Goal: Task Accomplishment & Management: Use online tool/utility

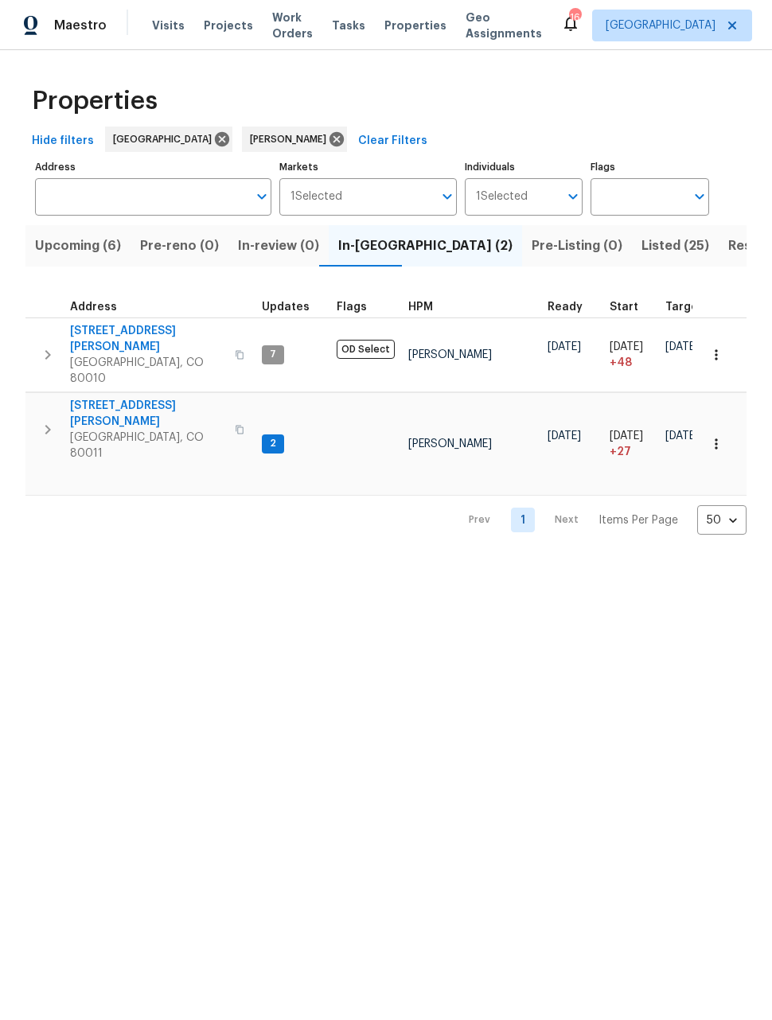
click at [87, 252] on span "Upcoming (6)" at bounding box center [78, 246] width 86 height 22
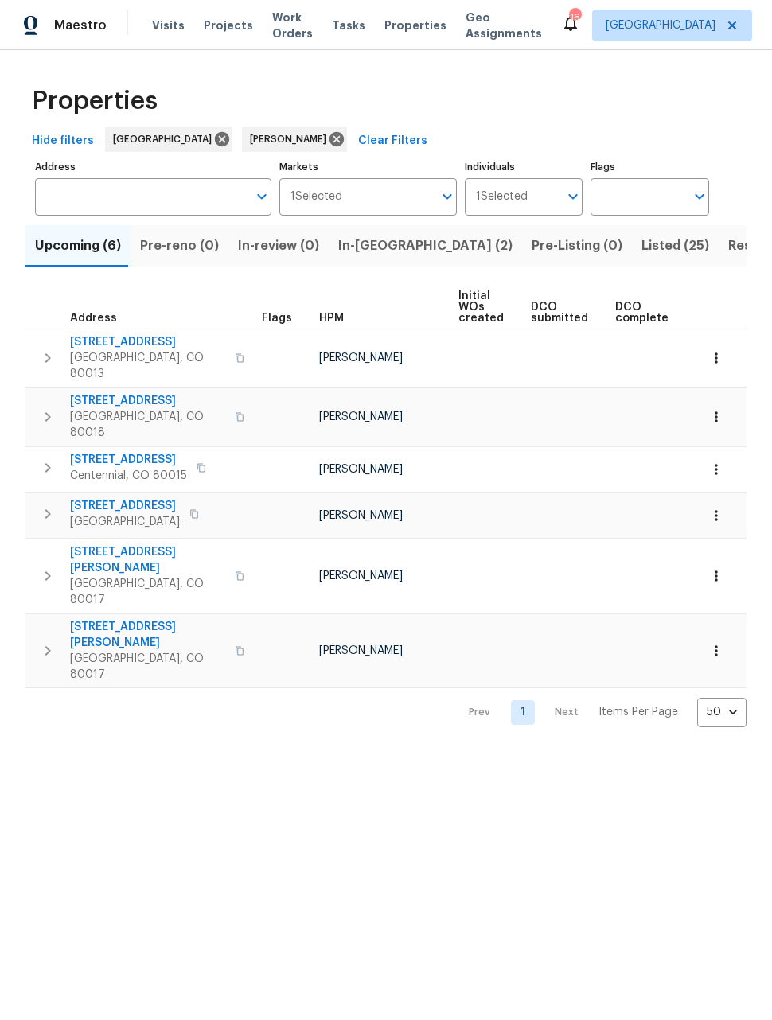
click at [729, 498] on button "button" at bounding box center [715, 515] width 35 height 35
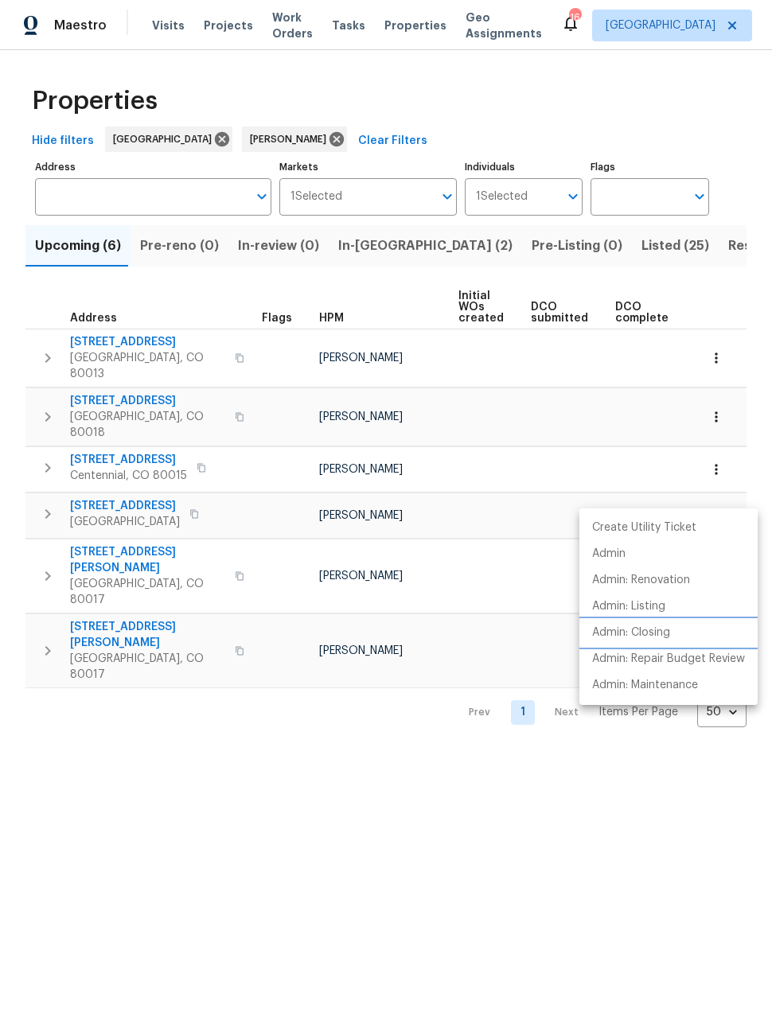
click at [657, 639] on p "Admin: Closing" at bounding box center [631, 632] width 78 height 17
click at [425, 760] on div at bounding box center [386, 510] width 772 height 1020
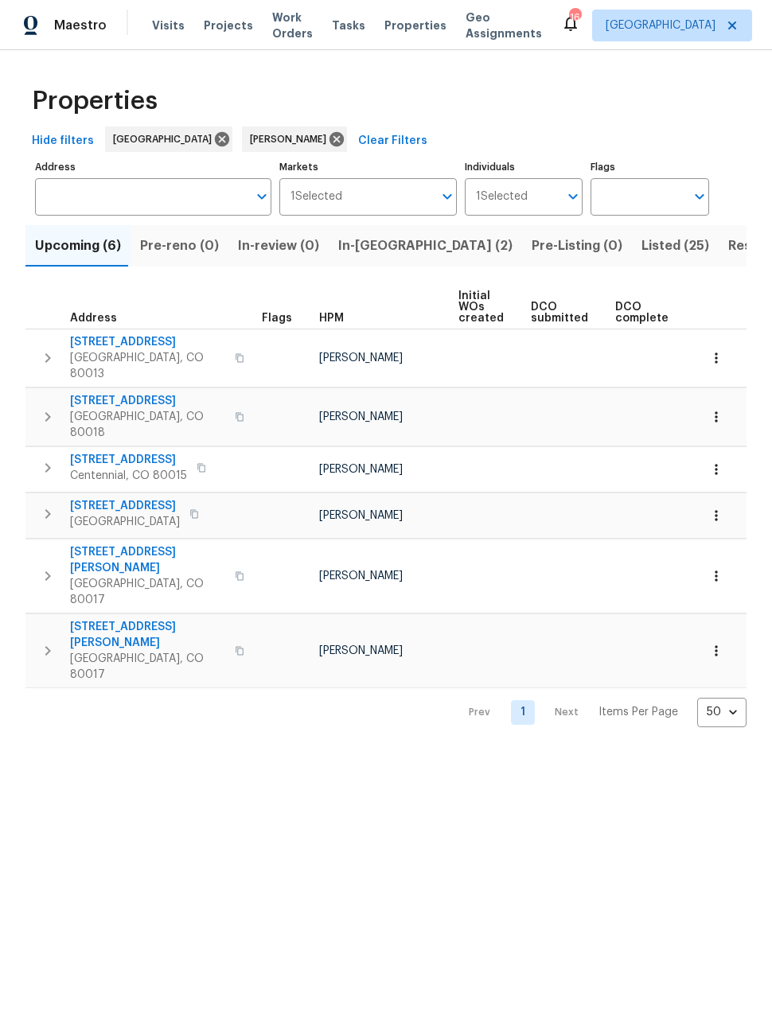
click at [718, 231] on button "Resale (10)" at bounding box center [762, 245] width 88 height 41
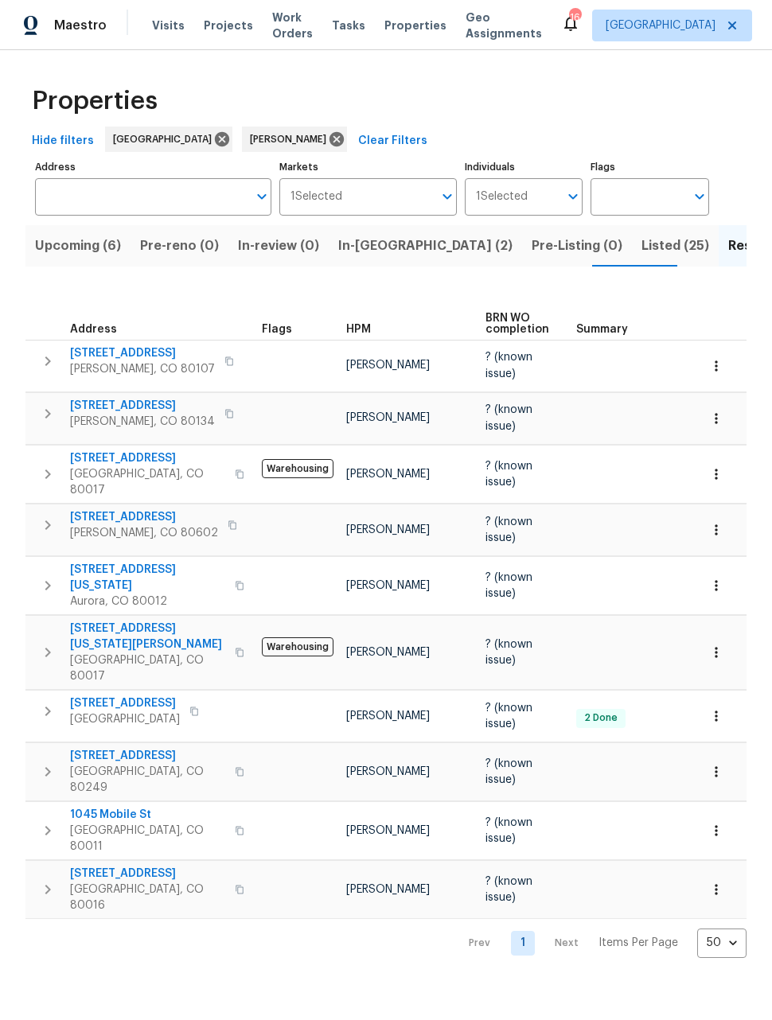
click at [641, 247] on span "Listed (25)" at bounding box center [675, 246] width 68 height 22
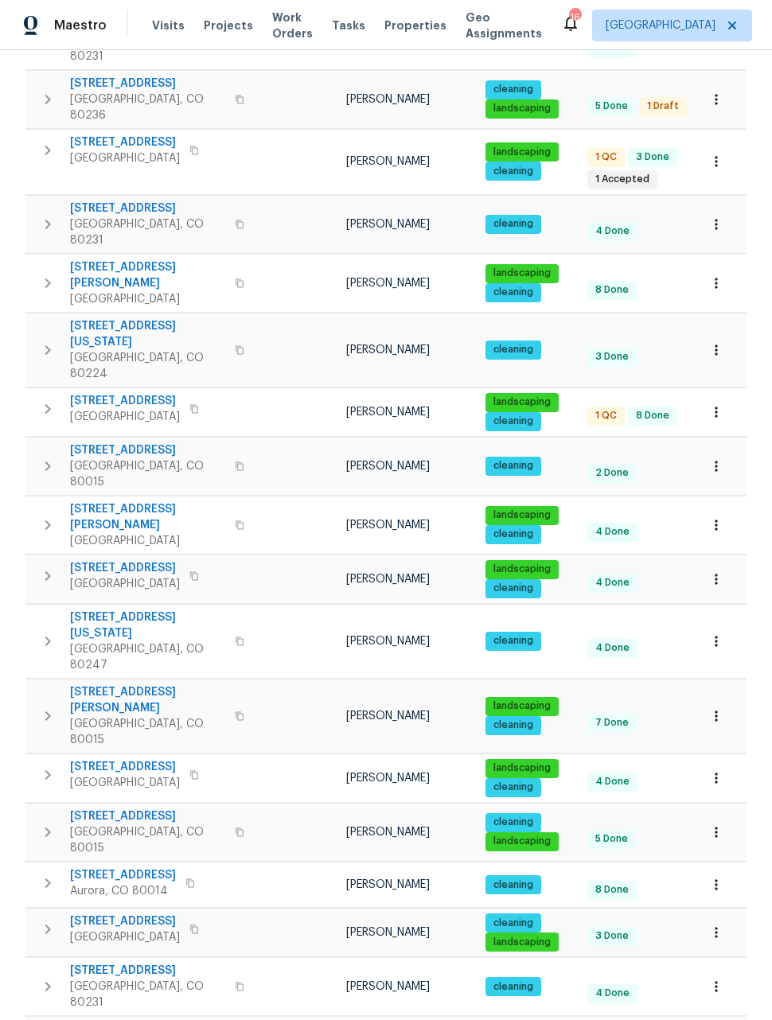
scroll to position [552, 0]
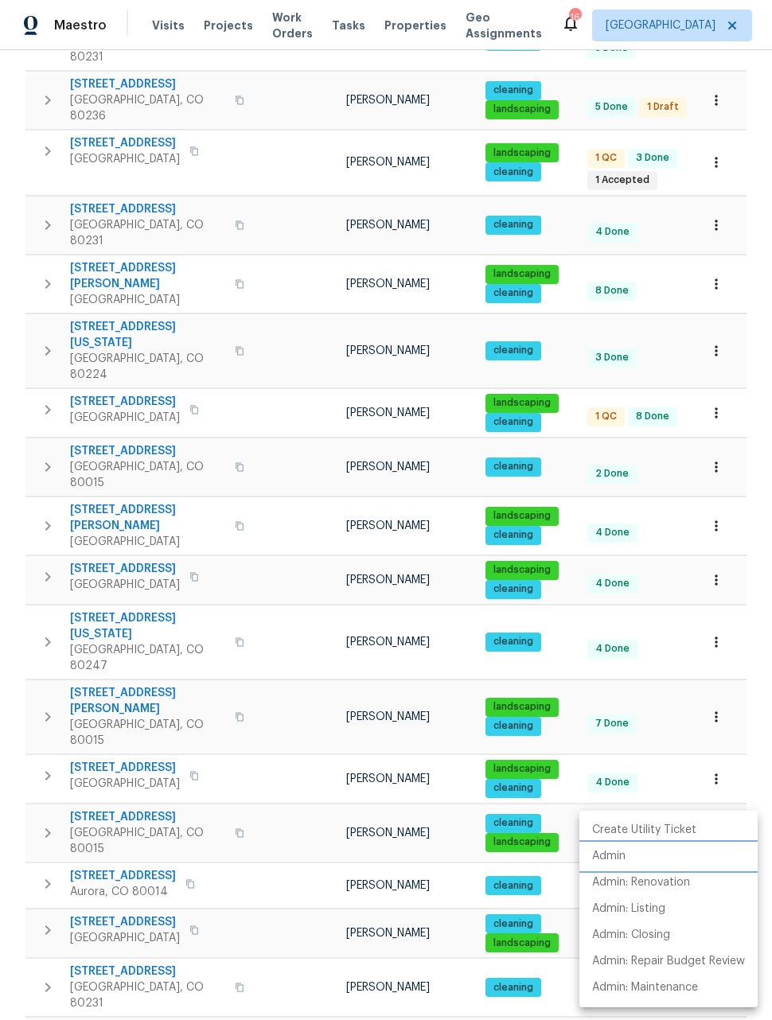
click at [617, 854] on p "Admin" at bounding box center [608, 856] width 33 height 17
click at [718, 432] on div at bounding box center [386, 510] width 772 height 1020
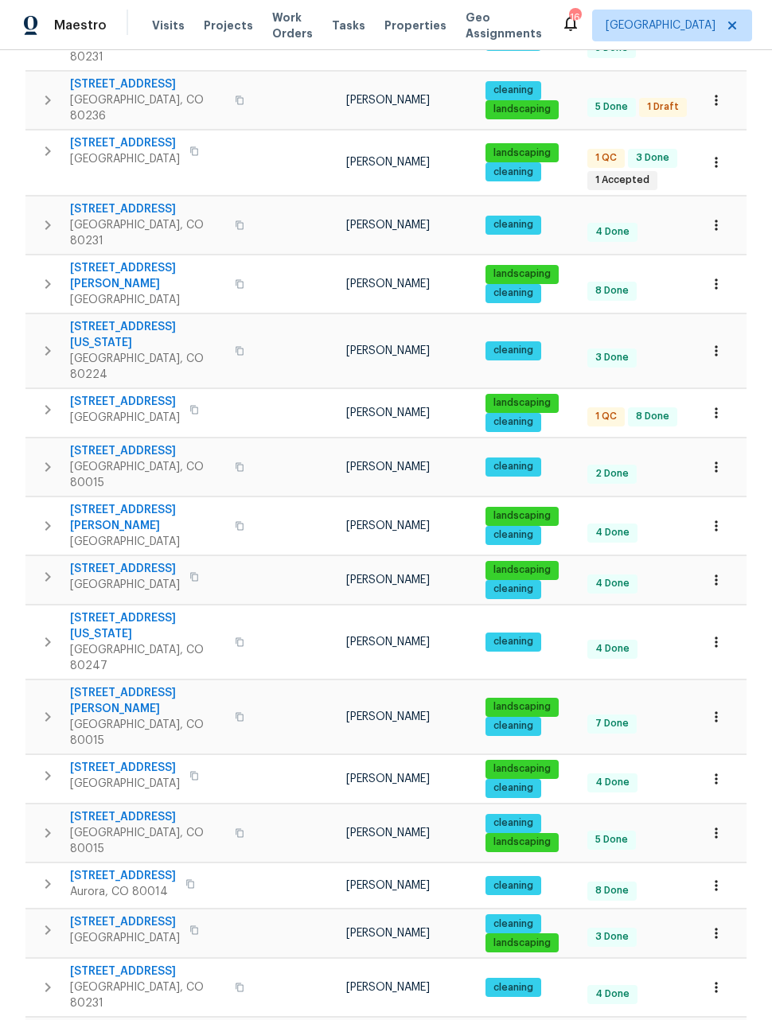
click at [718, 572] on icon "button" at bounding box center [716, 580] width 16 height 16
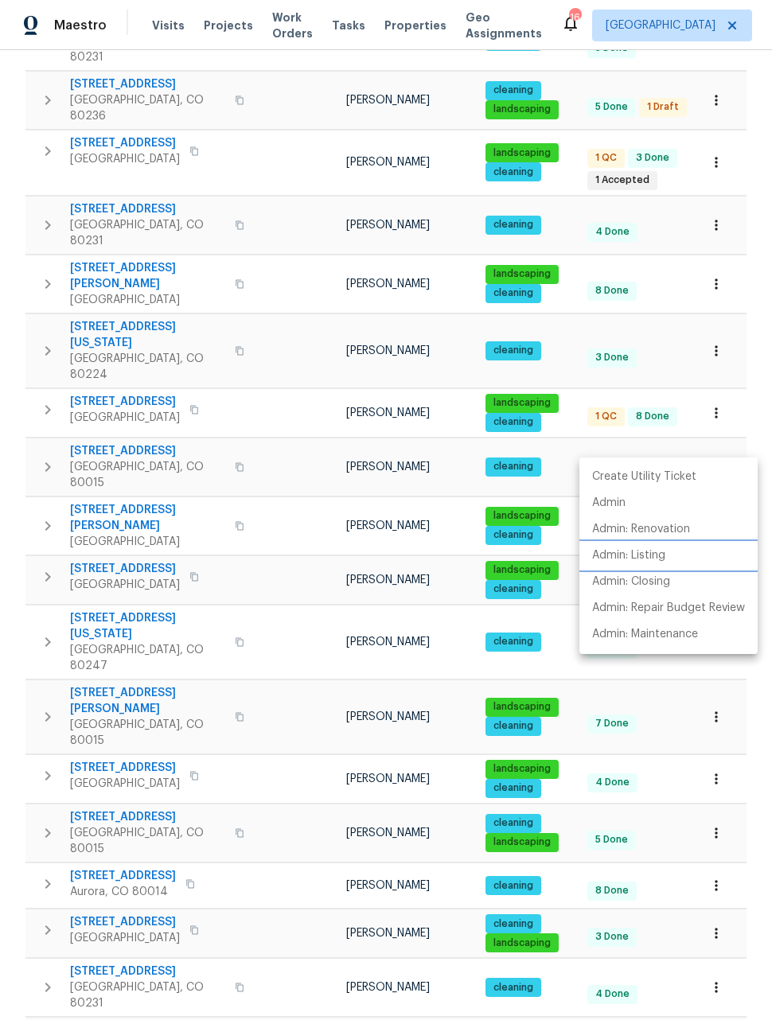
click at [660, 556] on p "Admin: Listing" at bounding box center [628, 555] width 73 height 17
click at [753, 764] on div at bounding box center [386, 510] width 772 height 1020
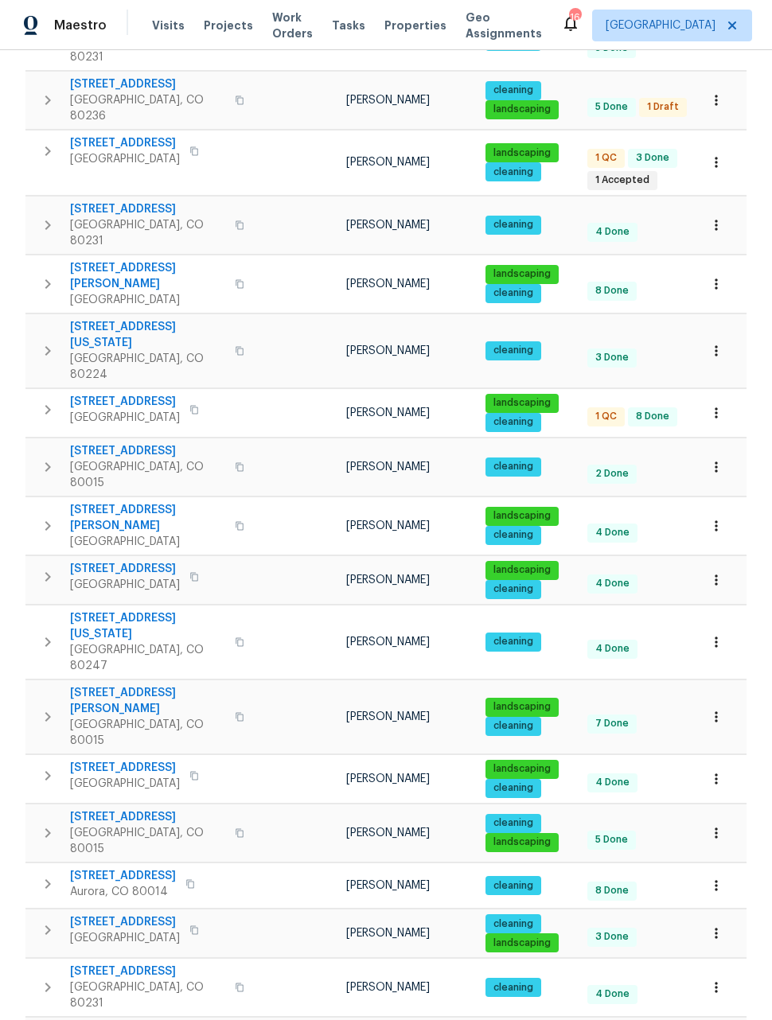
click at [761, 753] on div "Properties Hide filters Denver David Page Clear Filters Address Address Markets…" at bounding box center [386, 402] width 772 height 1809
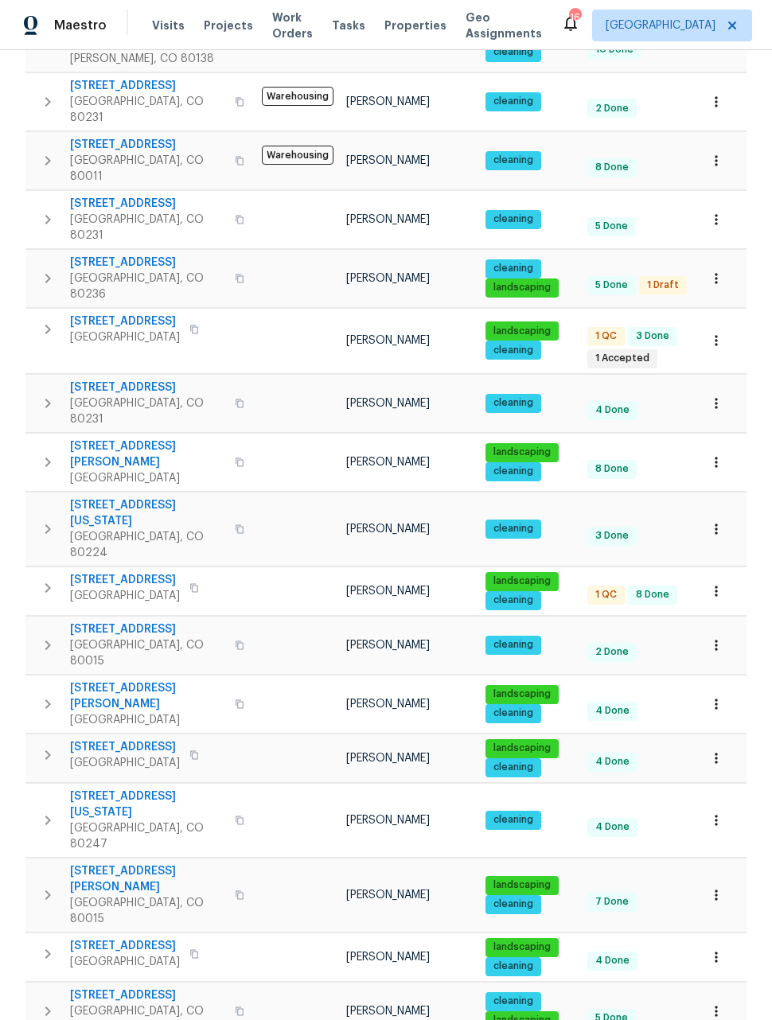
scroll to position [377, 0]
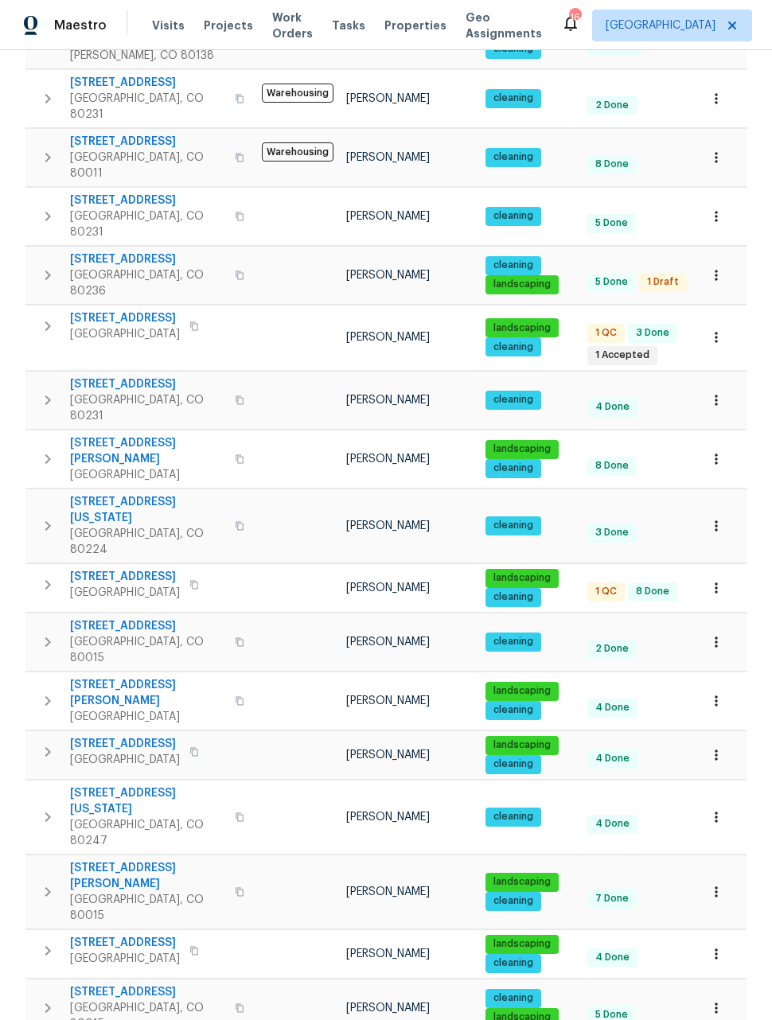
click at [150, 951] on span "Commerce City, CO 80022" at bounding box center [125, 959] width 110 height 16
click at [721, 946] on icon "button" at bounding box center [716, 954] width 16 height 16
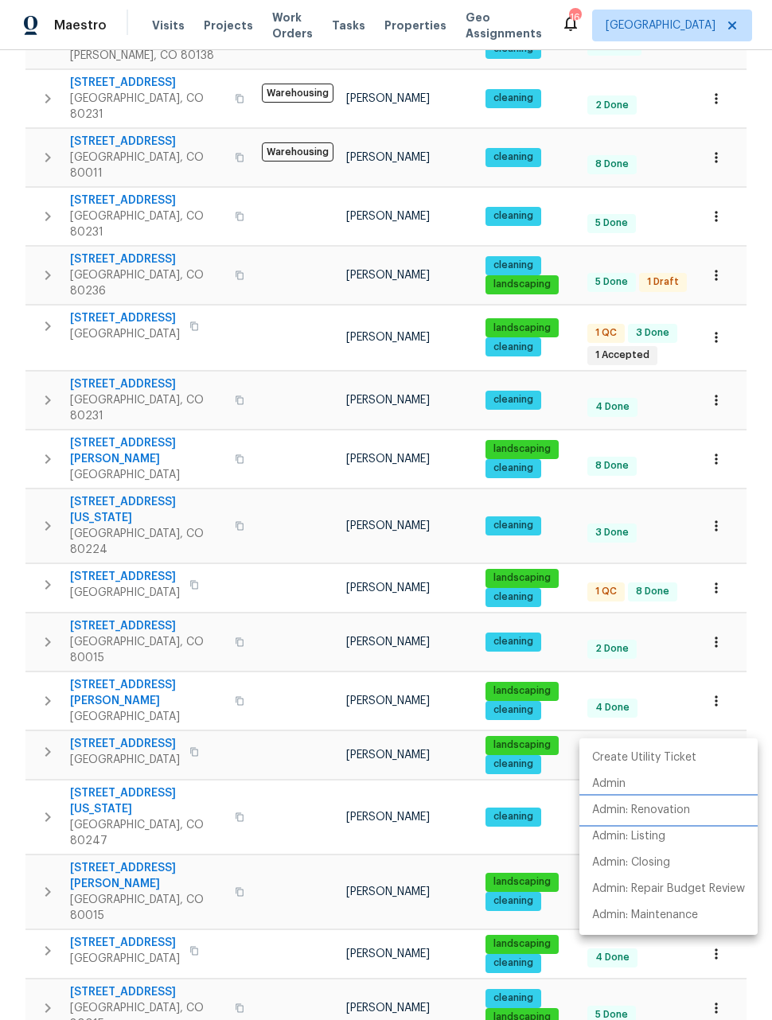
click at [667, 814] on p "Admin: Renovation" at bounding box center [641, 810] width 98 height 17
click at [747, 680] on div at bounding box center [386, 510] width 772 height 1020
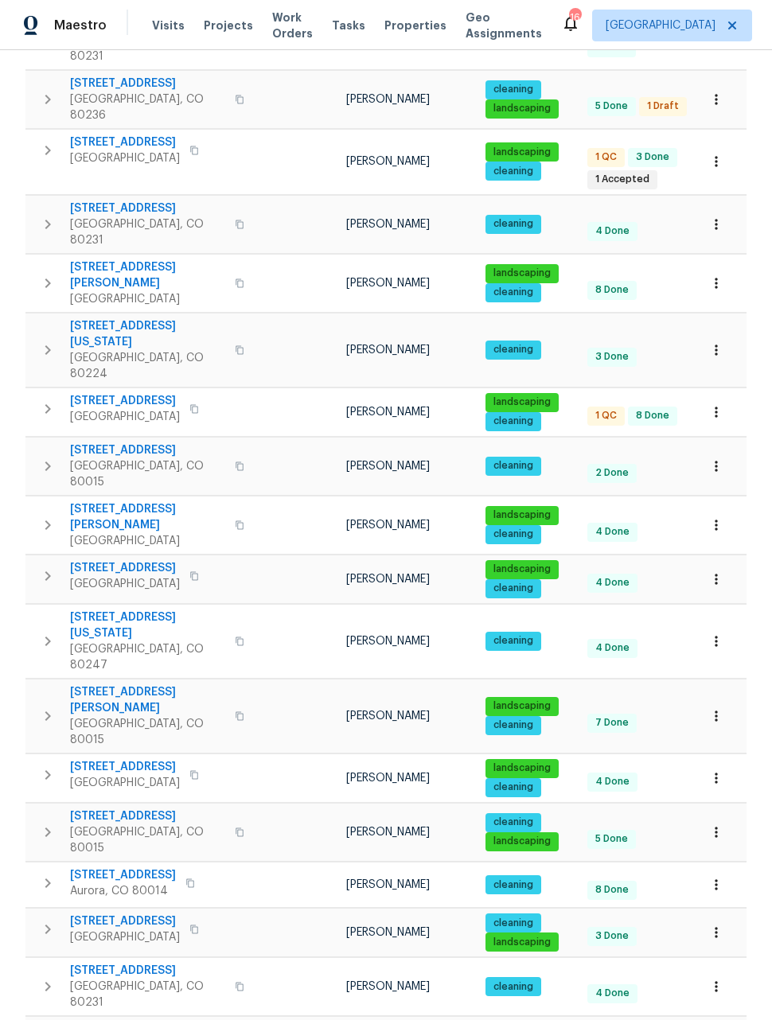
scroll to position [552, 0]
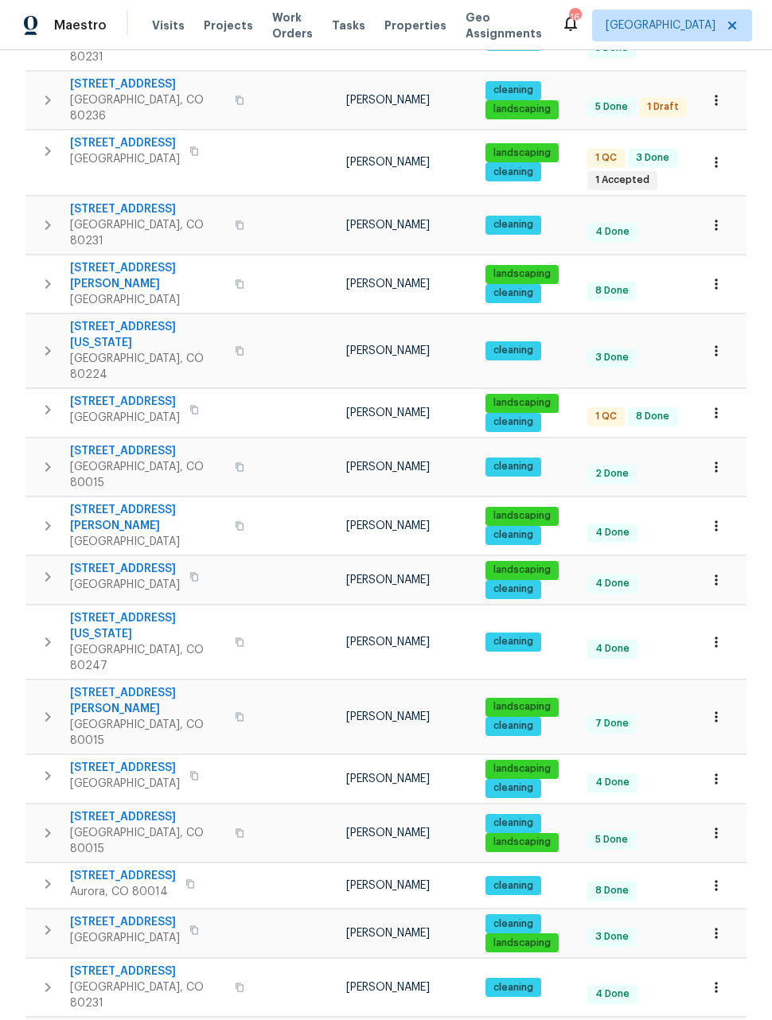
click at [724, 868] on button "button" at bounding box center [715, 885] width 35 height 35
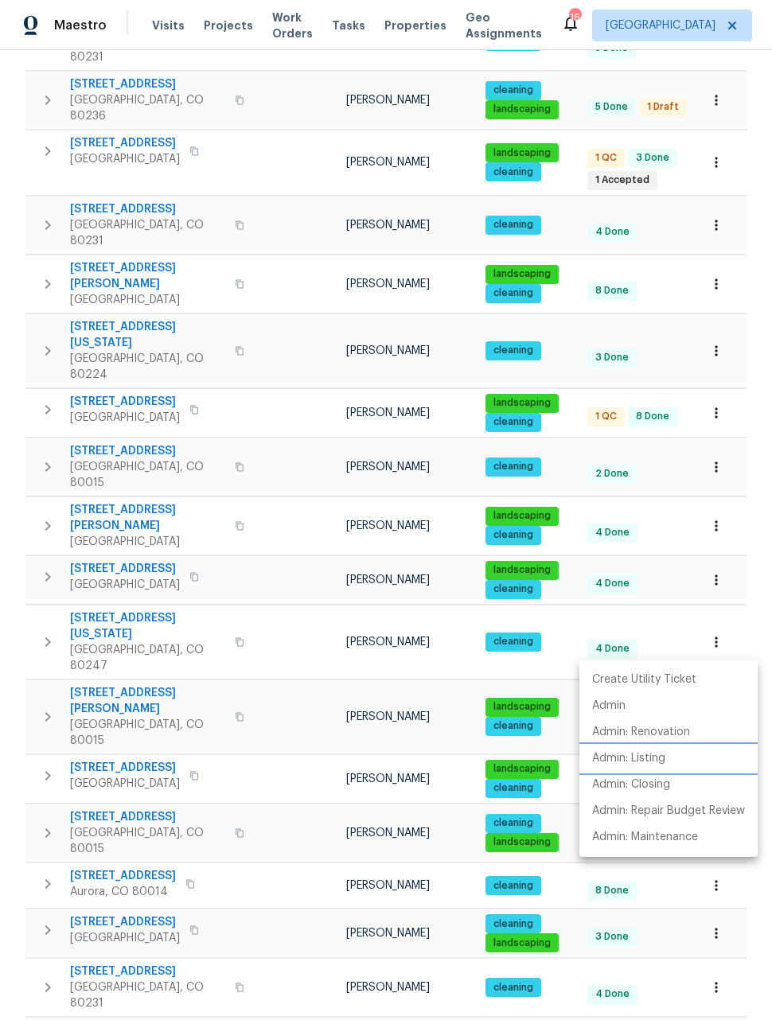
click at [646, 756] on p "Admin: Listing" at bounding box center [628, 758] width 73 height 17
click at [748, 553] on div at bounding box center [386, 510] width 772 height 1020
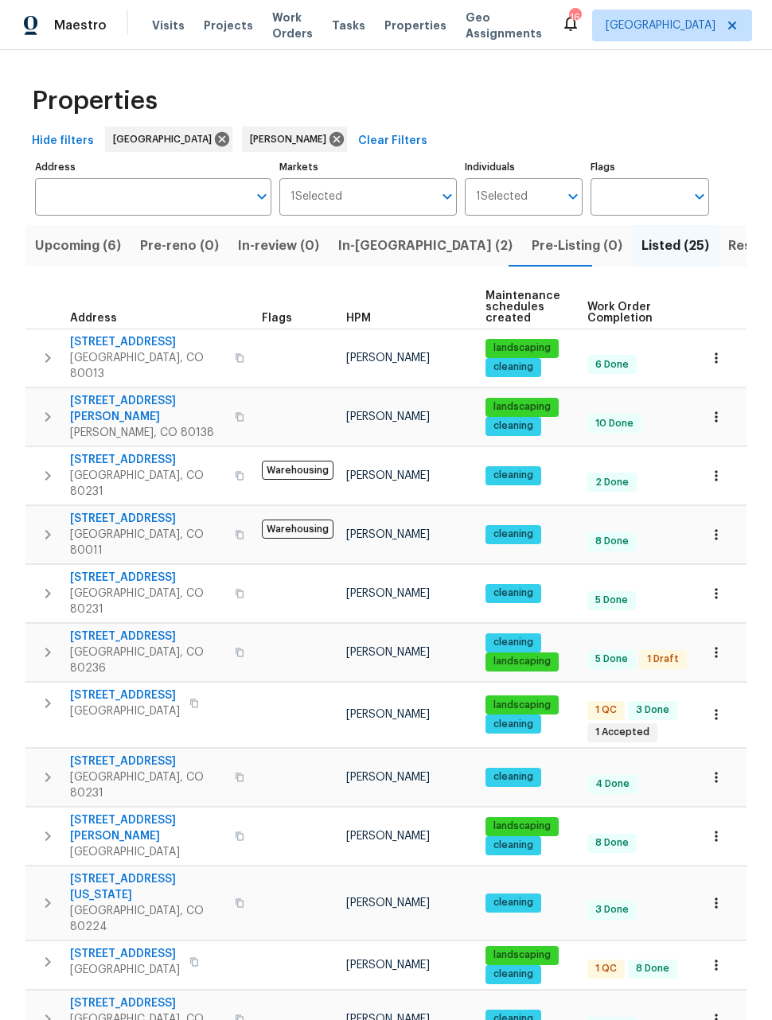
scroll to position [0, 0]
click at [66, 247] on span "Upcoming (6)" at bounding box center [78, 246] width 86 height 22
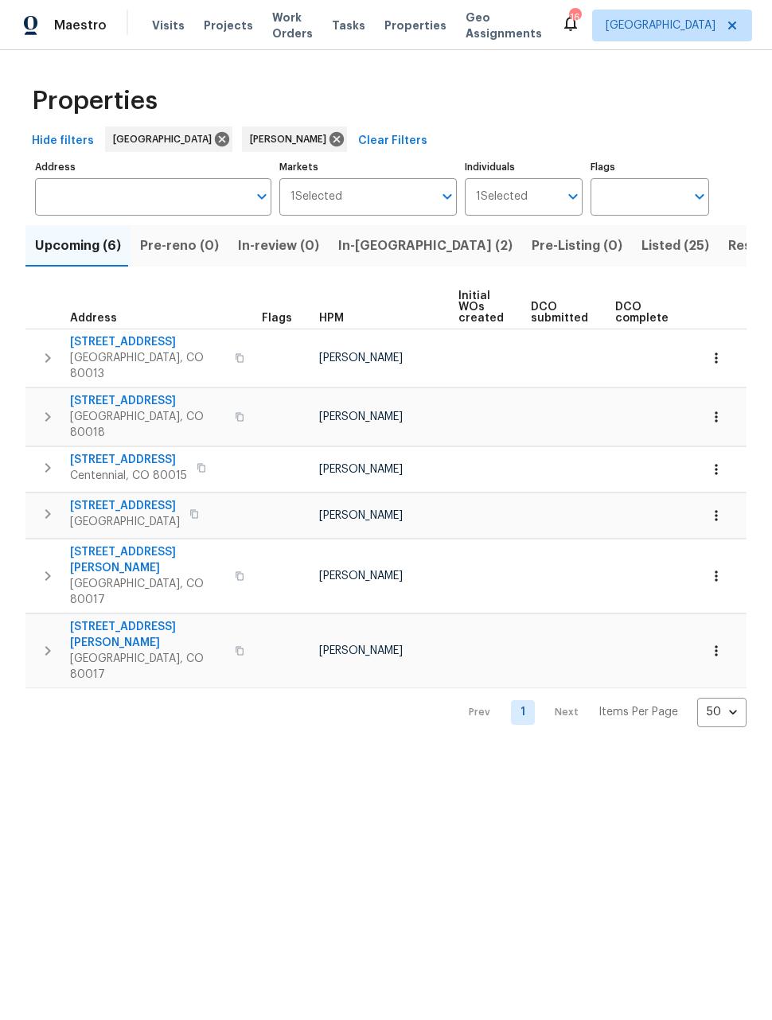
click at [719, 461] on icon "button" at bounding box center [716, 469] width 16 height 16
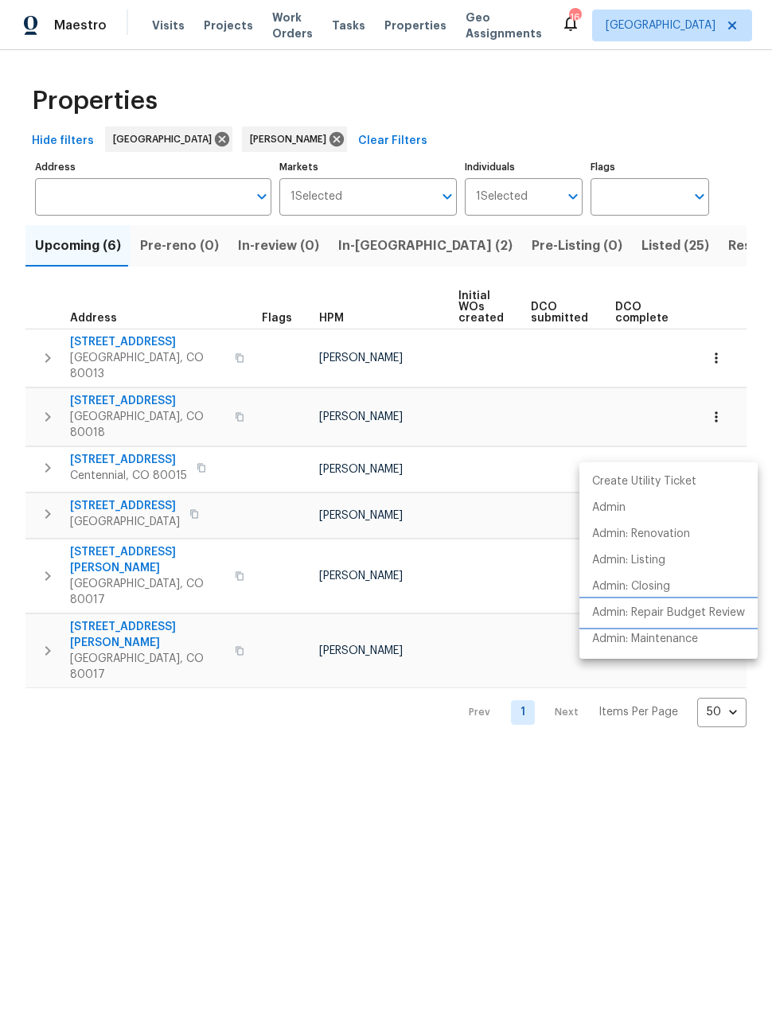
click at [701, 616] on p "Admin: Repair Budget Review" at bounding box center [668, 613] width 153 height 17
click at [502, 854] on div at bounding box center [386, 510] width 772 height 1020
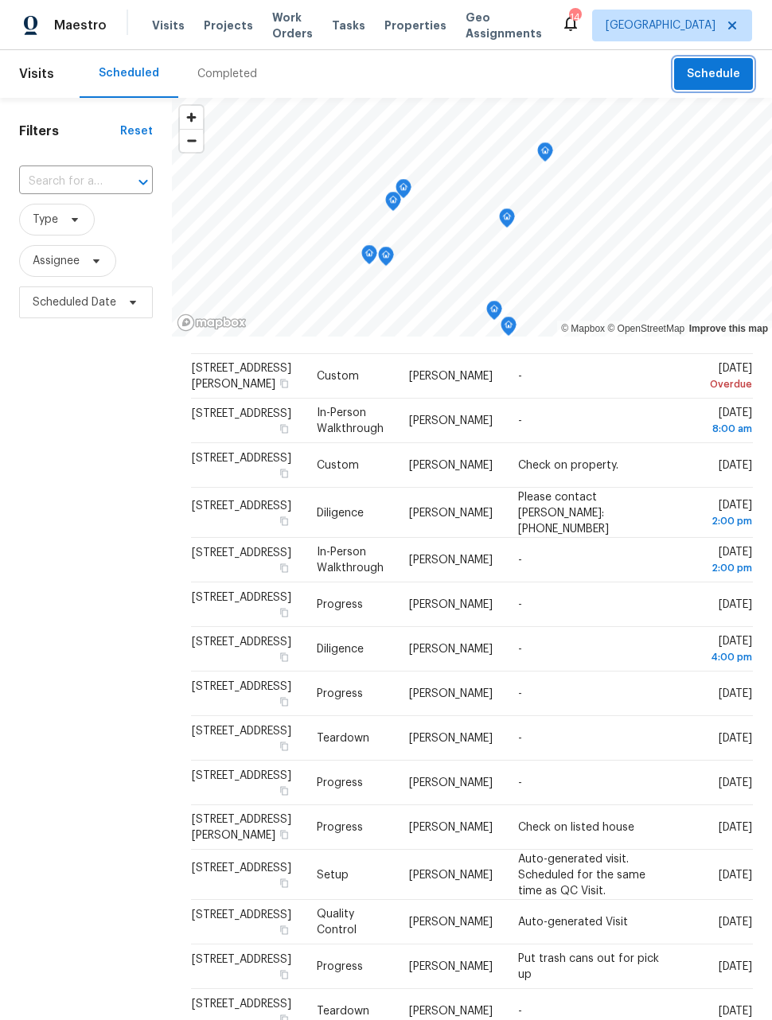
click at [725, 69] on span "Schedule" at bounding box center [713, 74] width 53 height 20
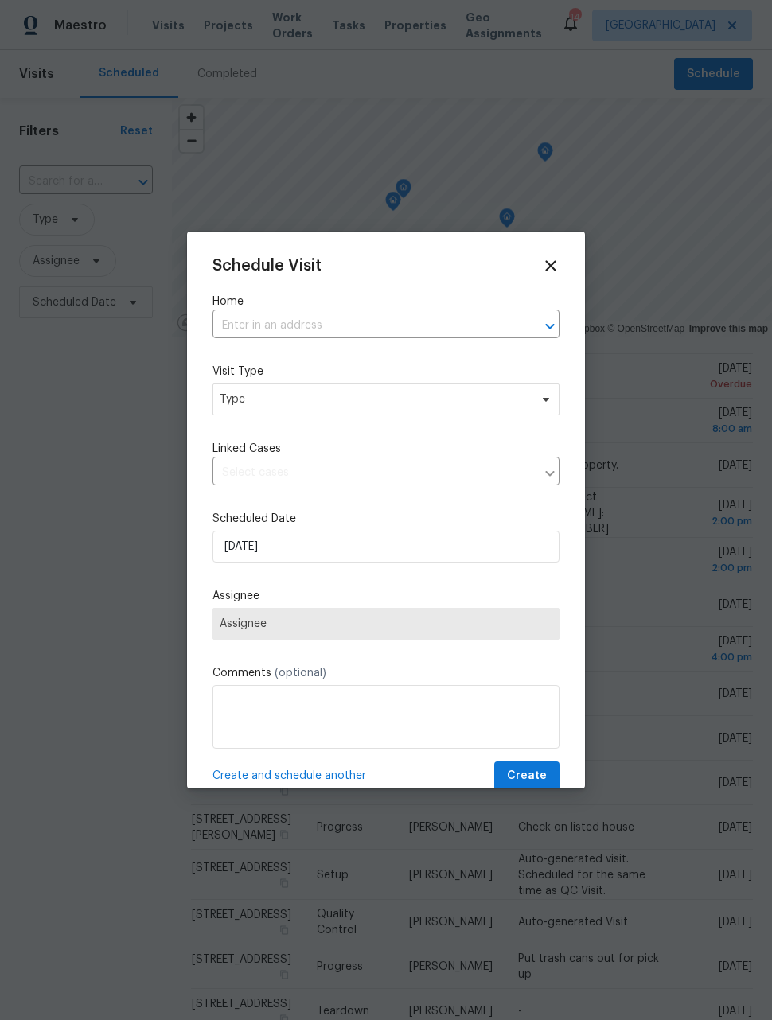
click at [396, 321] on input "text" at bounding box center [363, 325] width 302 height 25
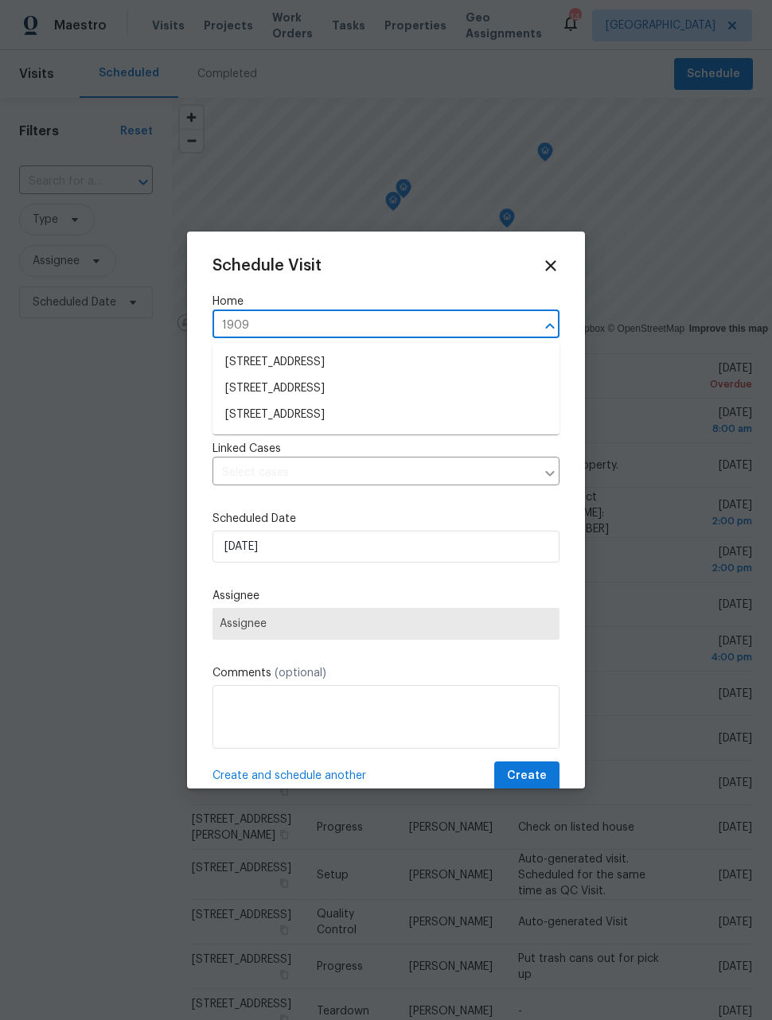
type input "19093"
click at [387, 365] on li "19093 E Linvale Pl, Aurora, CO 80013" at bounding box center [385, 362] width 347 height 26
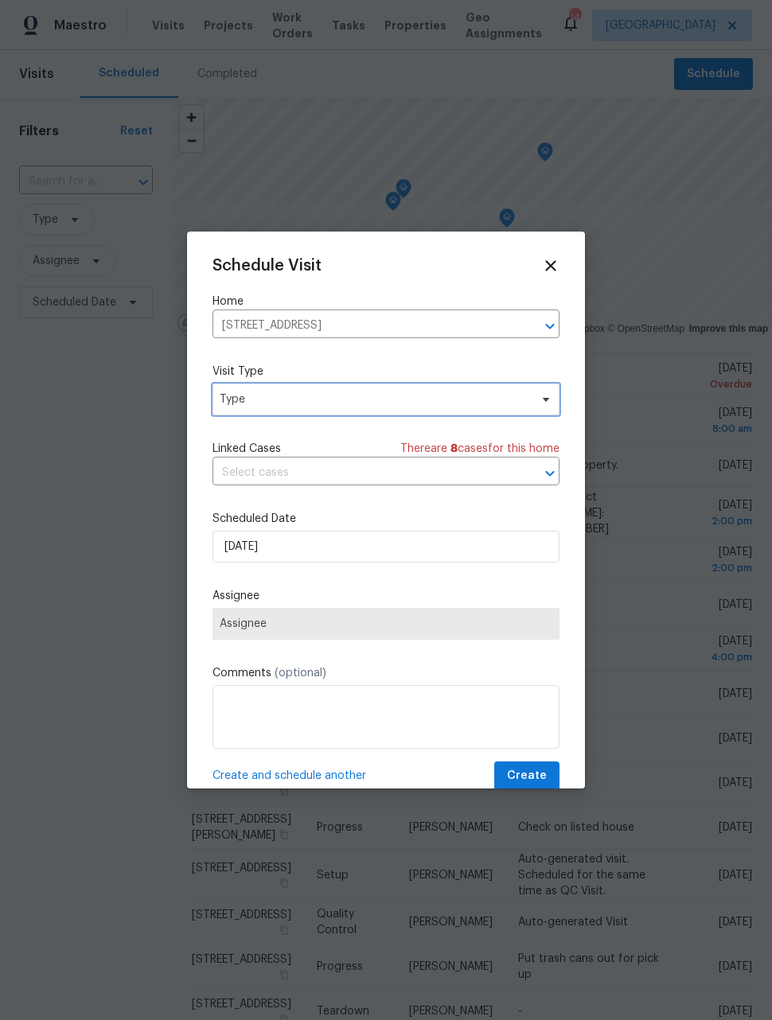
click at [404, 411] on span "Type" at bounding box center [385, 399] width 347 height 32
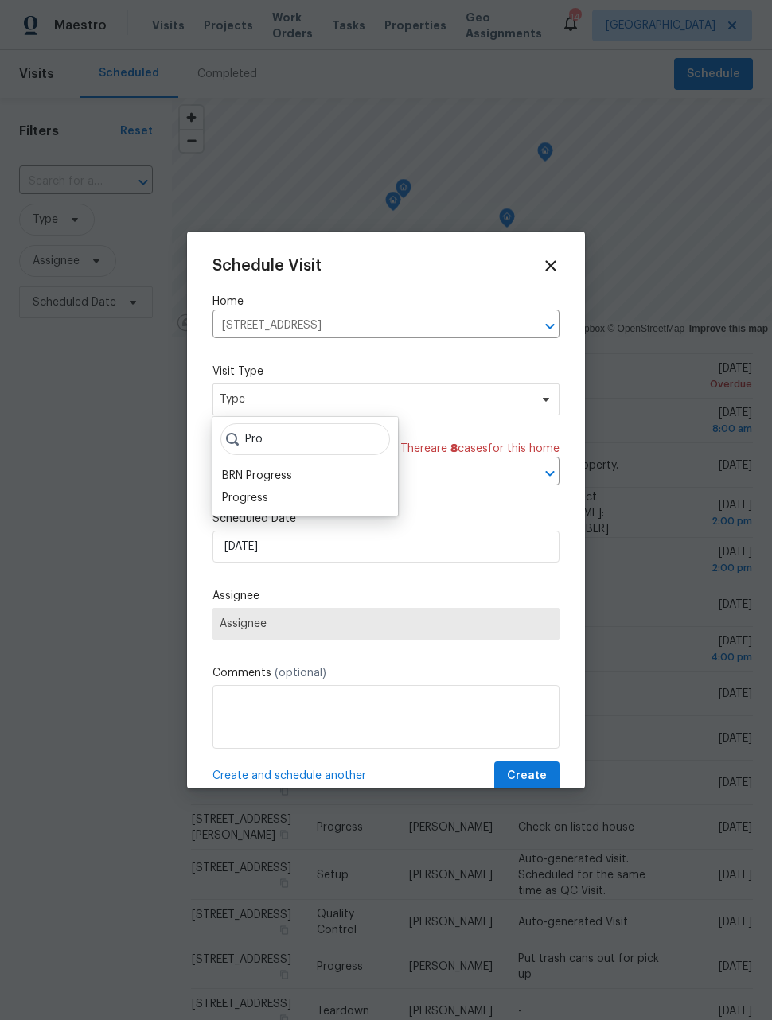
type input "Pro"
click at [282, 500] on div "Progress" at bounding box center [305, 498] width 176 height 22
click at [259, 500] on div "Progress" at bounding box center [245, 498] width 46 height 16
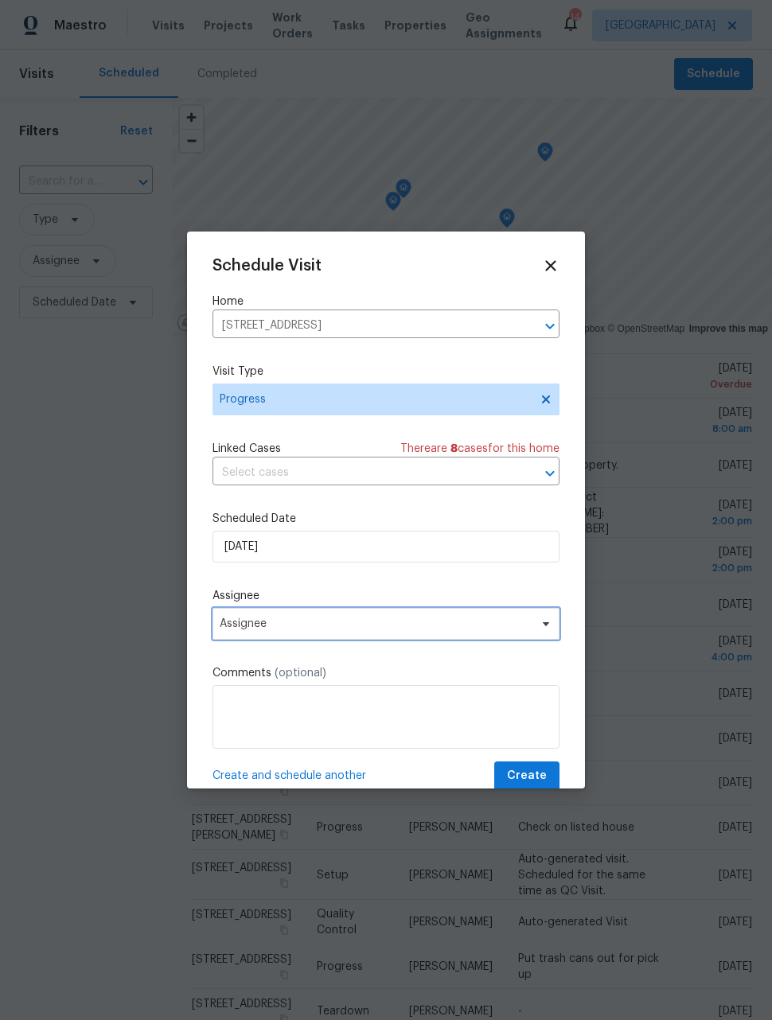
click at [351, 627] on span "Assignee" at bounding box center [376, 623] width 312 height 13
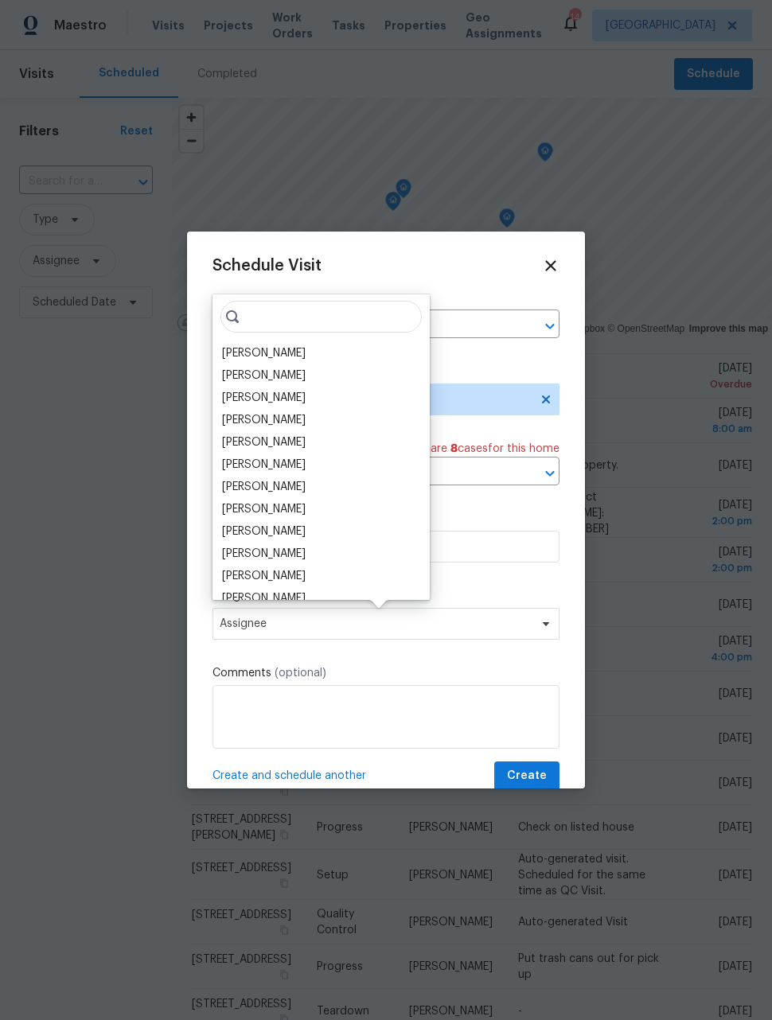
click at [275, 357] on div "[PERSON_NAME]" at bounding box center [264, 353] width 84 height 16
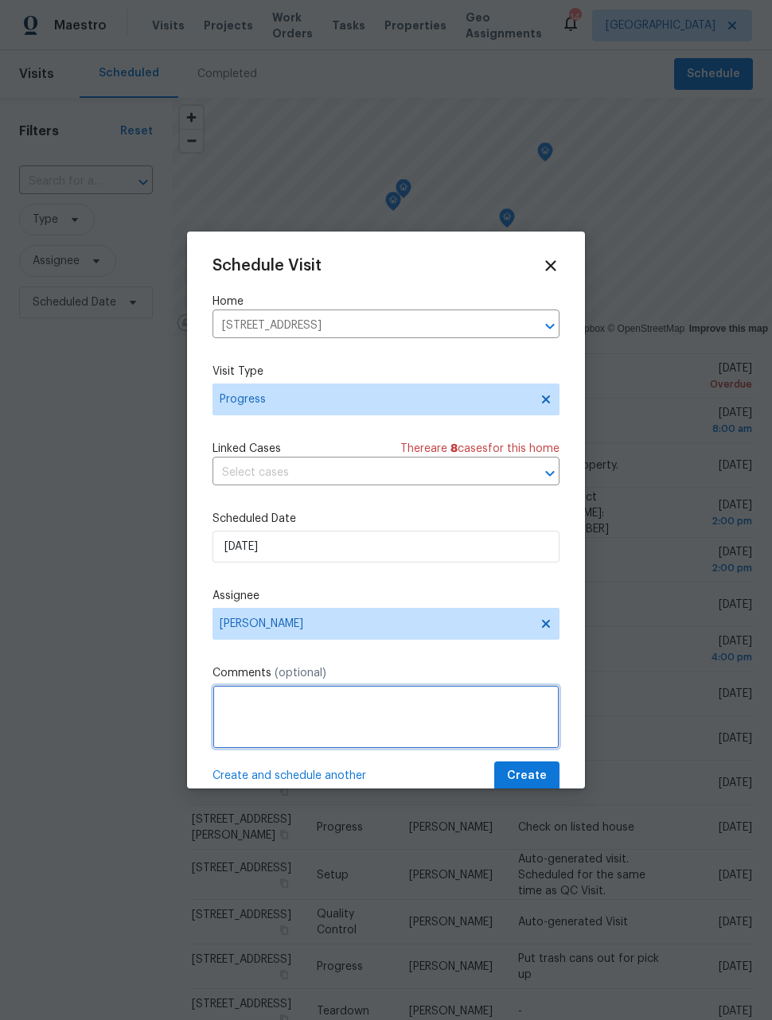
click at [328, 719] on textarea at bounding box center [385, 717] width 347 height 64
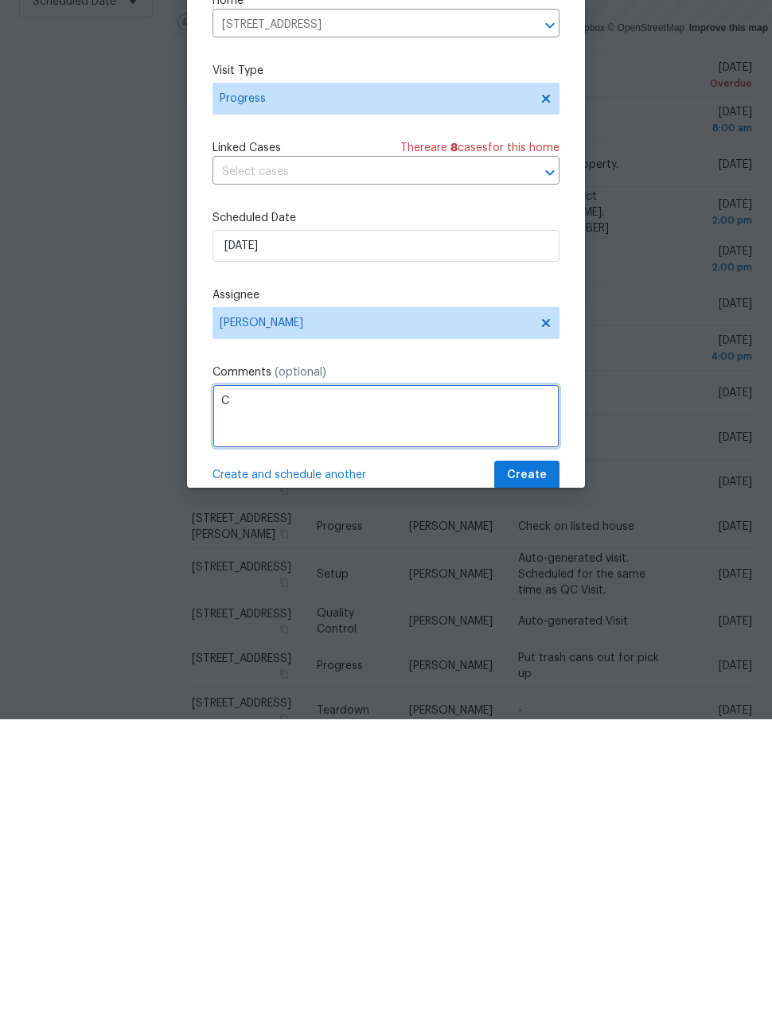
scroll to position [52, 0]
type textarea "Check on listed property"
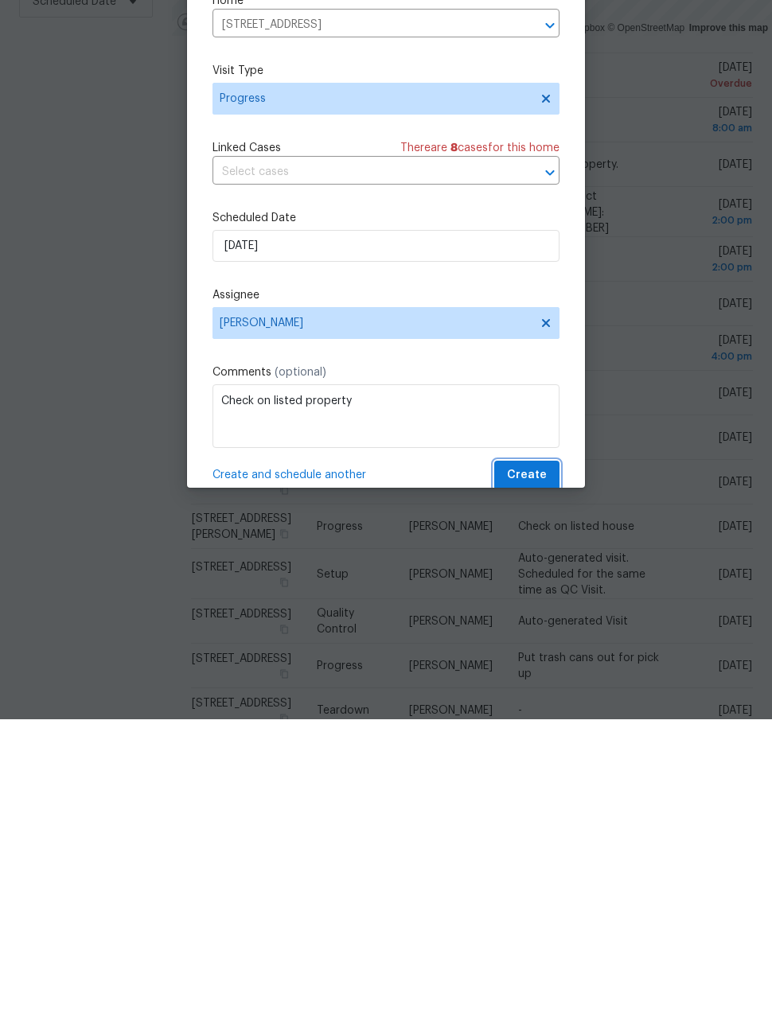
click at [543, 766] on span "Create" at bounding box center [527, 776] width 40 height 20
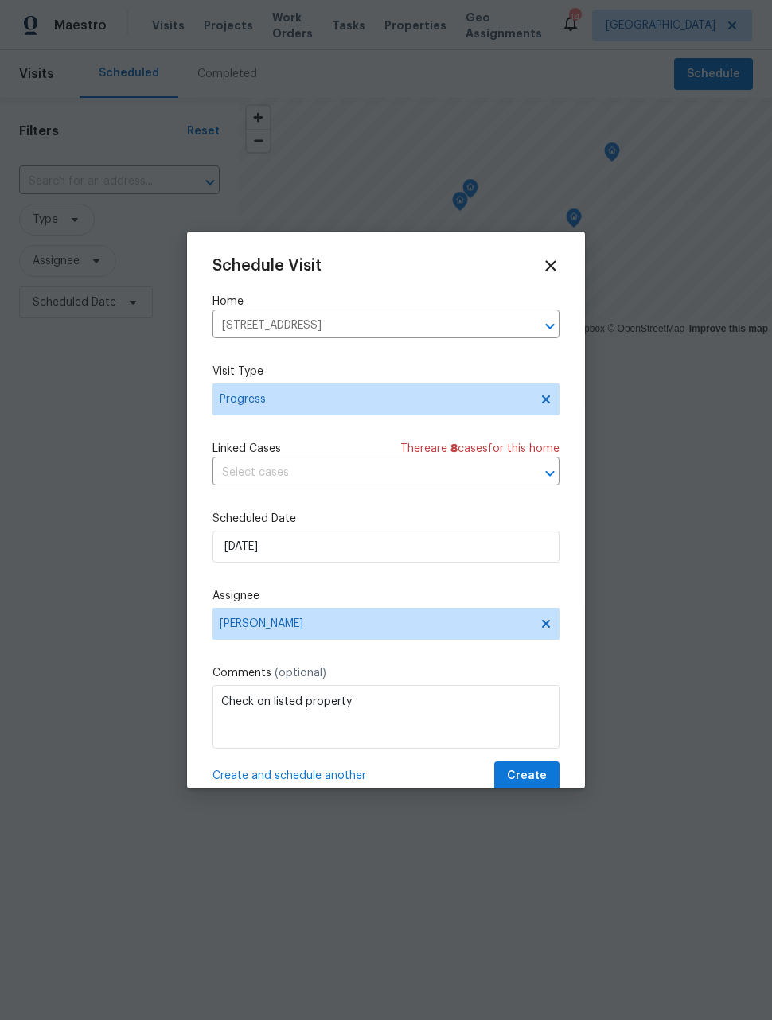
scroll to position [0, 0]
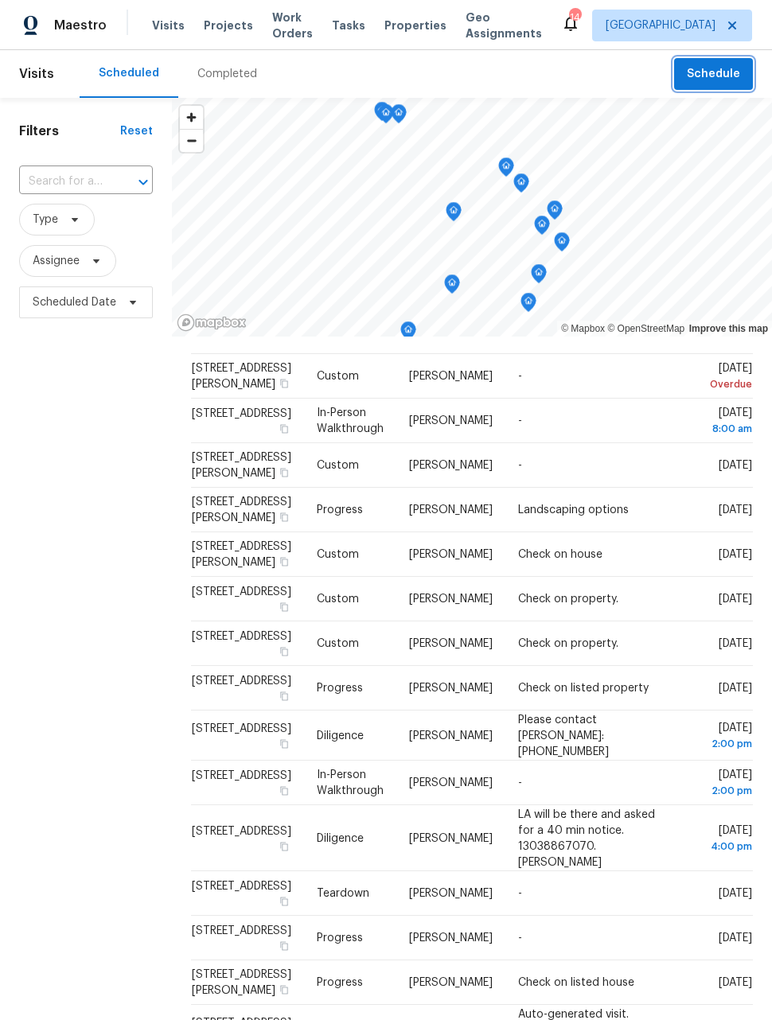
click at [716, 78] on span "Schedule" at bounding box center [713, 74] width 53 height 20
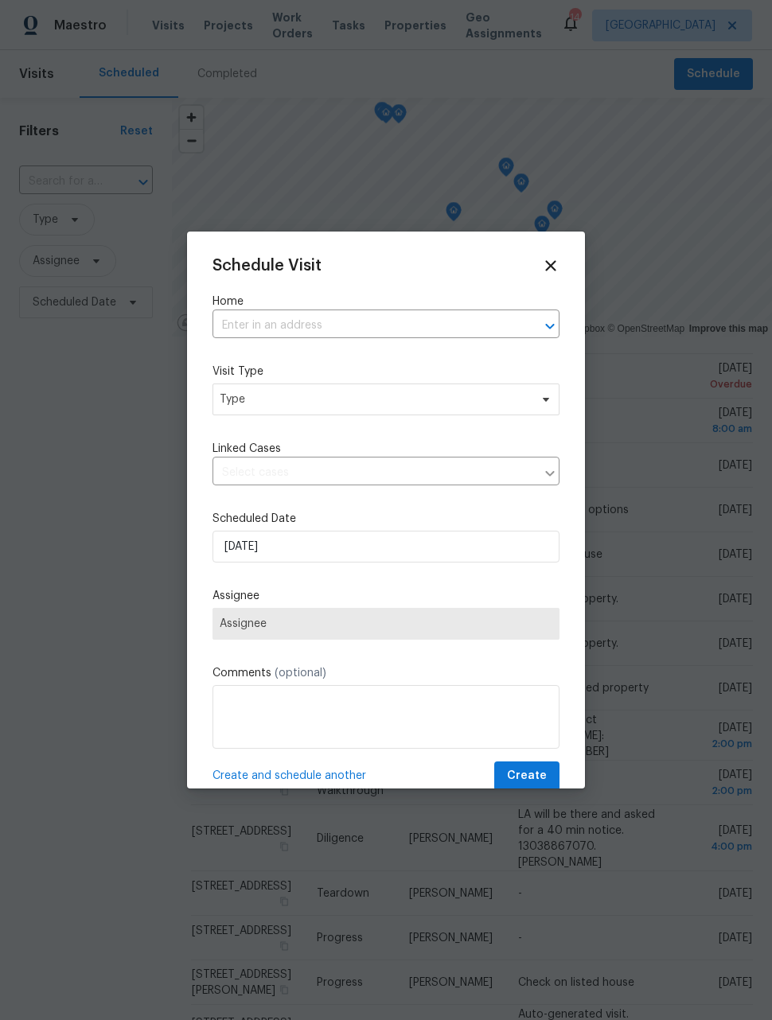
click at [382, 332] on input "text" at bounding box center [363, 325] width 302 height 25
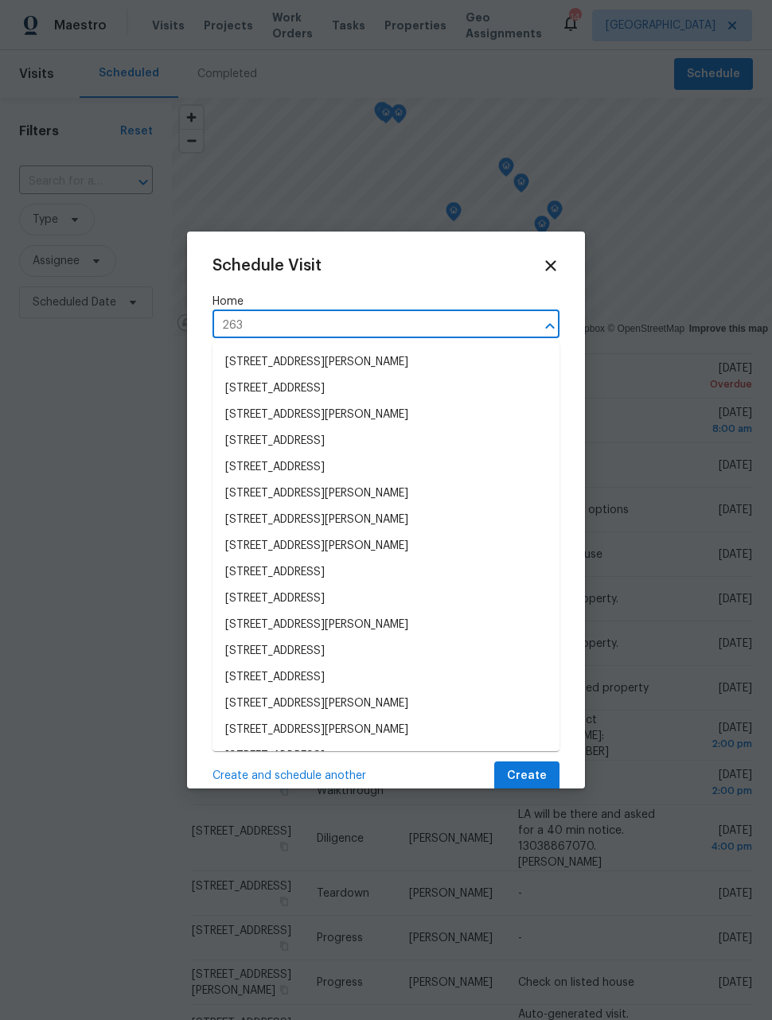
type input "2639"
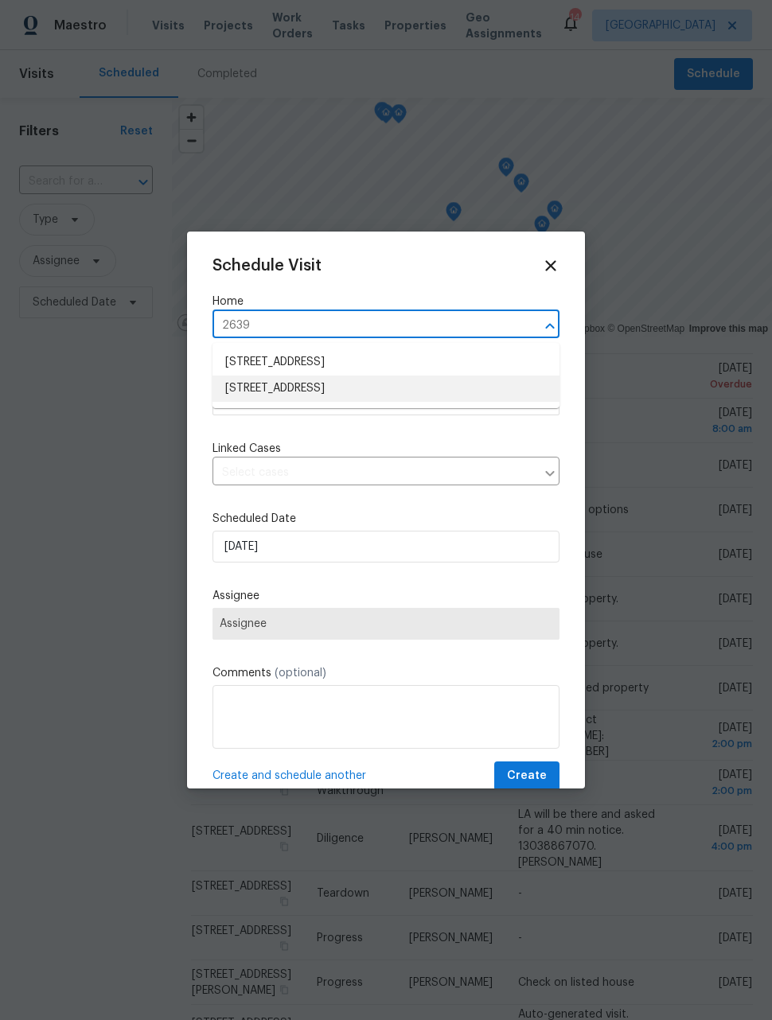
click at [426, 389] on li "2639 S Xanadu Way Unit B, Aurora, CO 80014" at bounding box center [385, 388] width 347 height 26
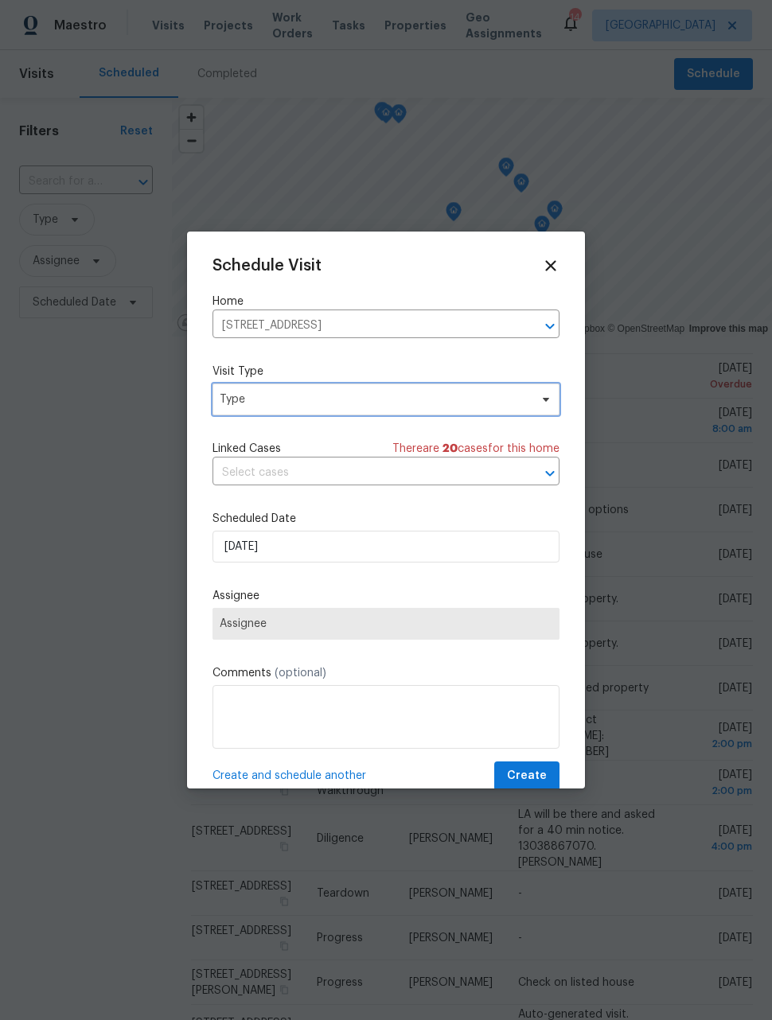
click at [437, 406] on span "Type" at bounding box center [374, 399] width 309 height 16
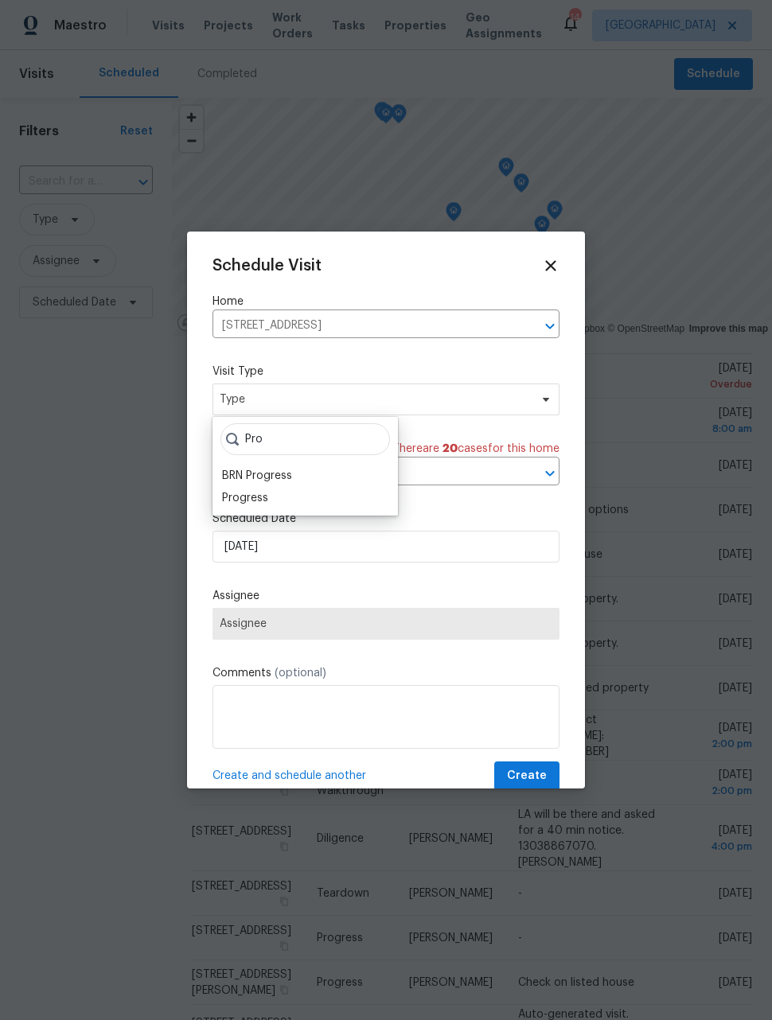
type input "Pro"
click at [278, 495] on div "Progress" at bounding box center [305, 498] width 176 height 22
click at [256, 500] on div "Progress" at bounding box center [245, 498] width 46 height 16
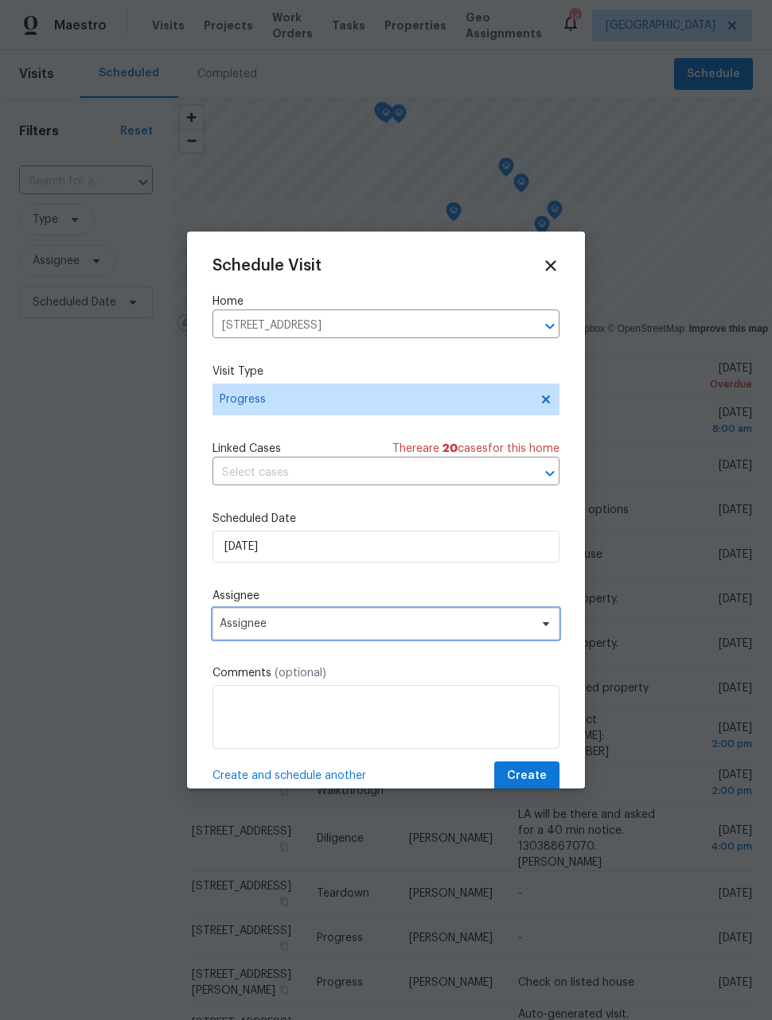
click at [319, 621] on span "Assignee" at bounding box center [376, 623] width 312 height 13
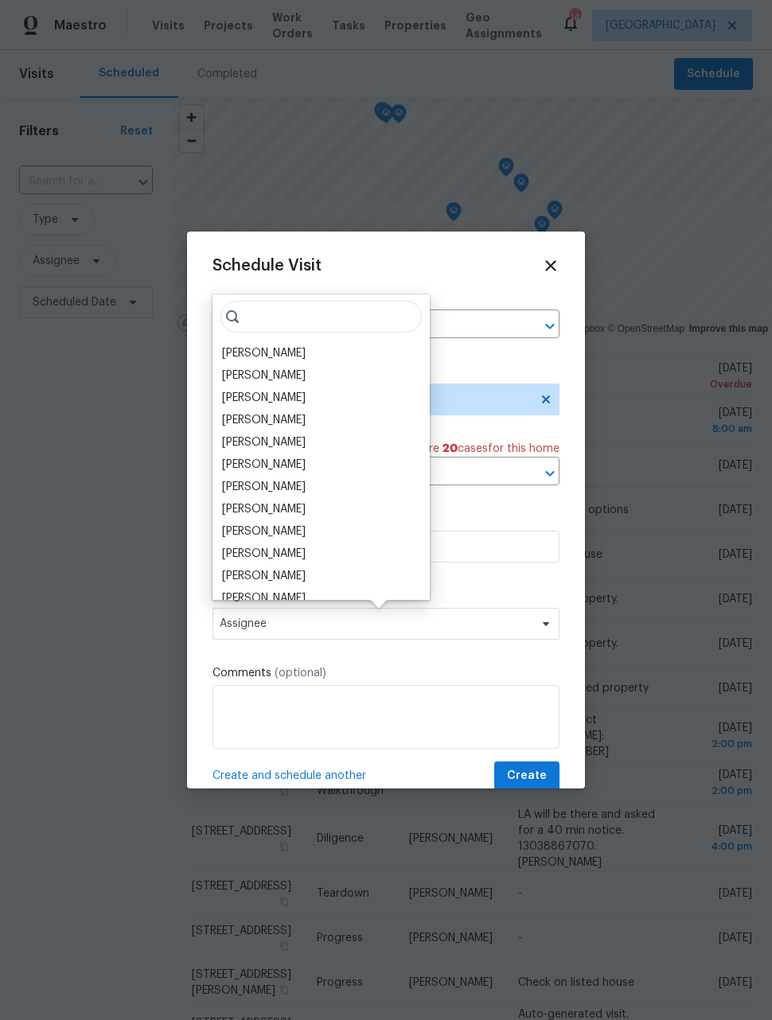
click at [283, 348] on div "[PERSON_NAME]" at bounding box center [321, 353] width 208 height 22
click at [274, 356] on div "[PERSON_NAME]" at bounding box center [264, 353] width 84 height 16
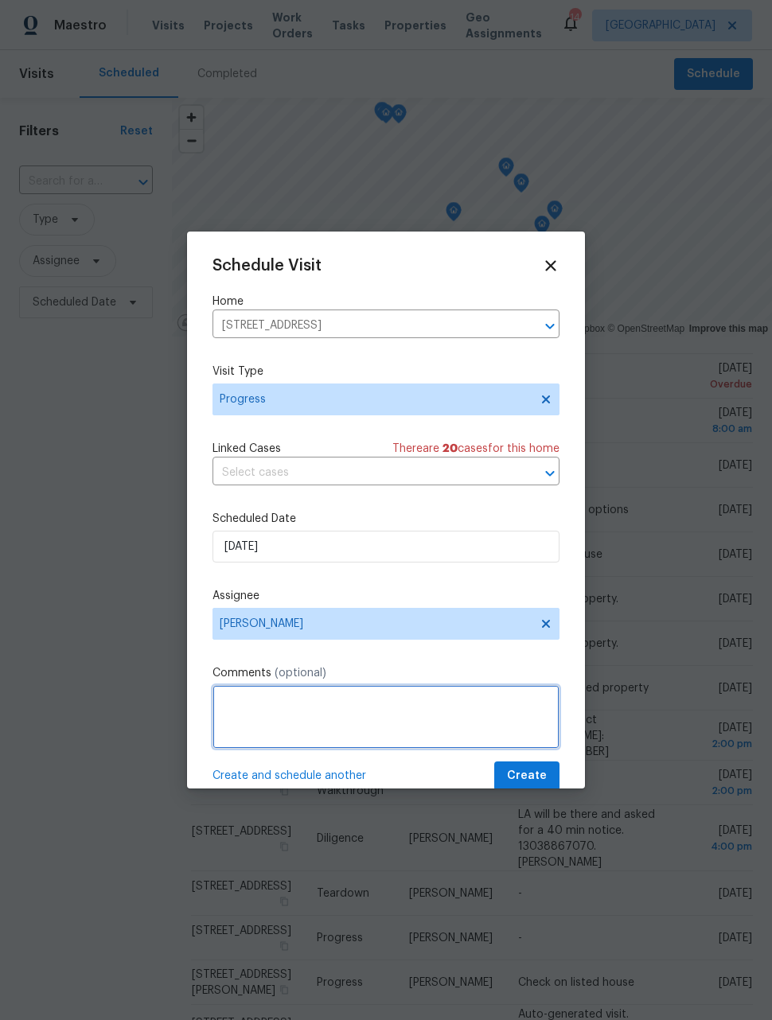
click at [327, 715] on textarea at bounding box center [385, 717] width 347 height 64
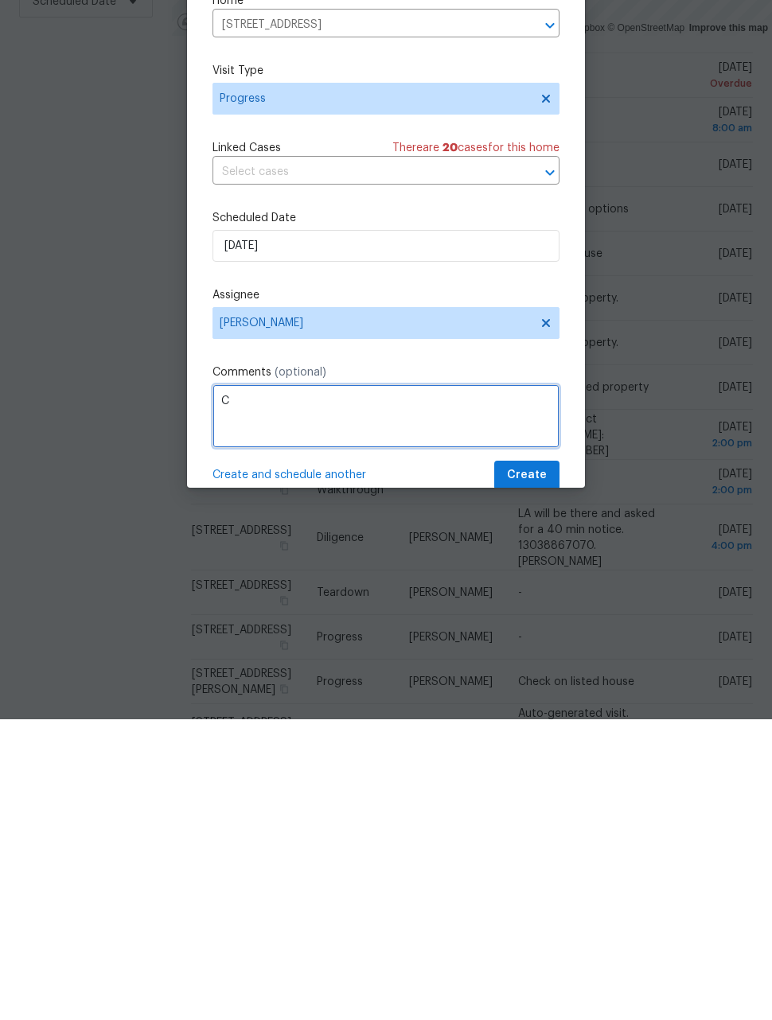
scroll to position [52, 0]
type textarea "Check on listed property"
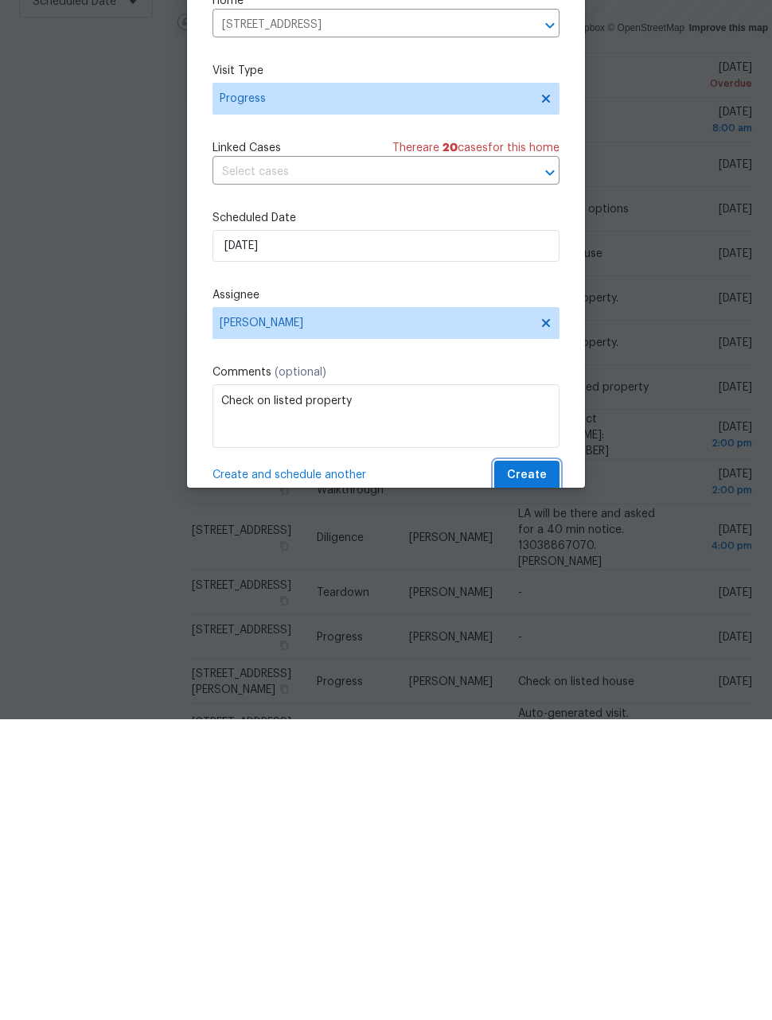
click at [554, 761] on button "Create" at bounding box center [526, 775] width 65 height 29
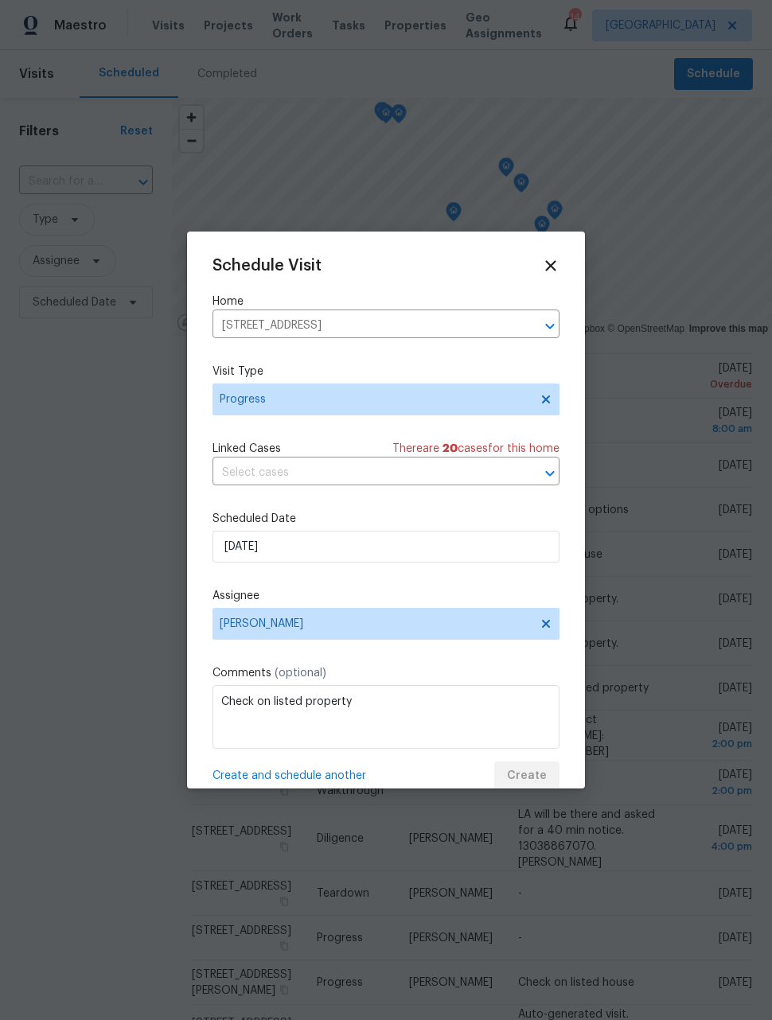
scroll to position [0, 0]
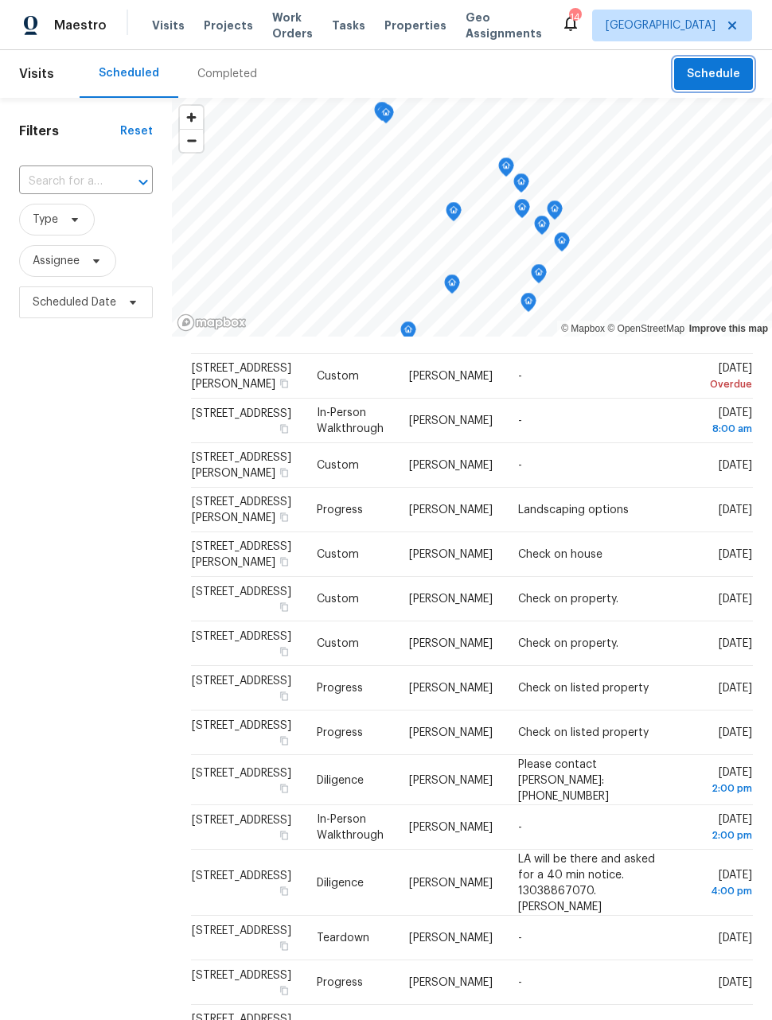
click at [734, 71] on span "Schedule" at bounding box center [713, 74] width 53 height 20
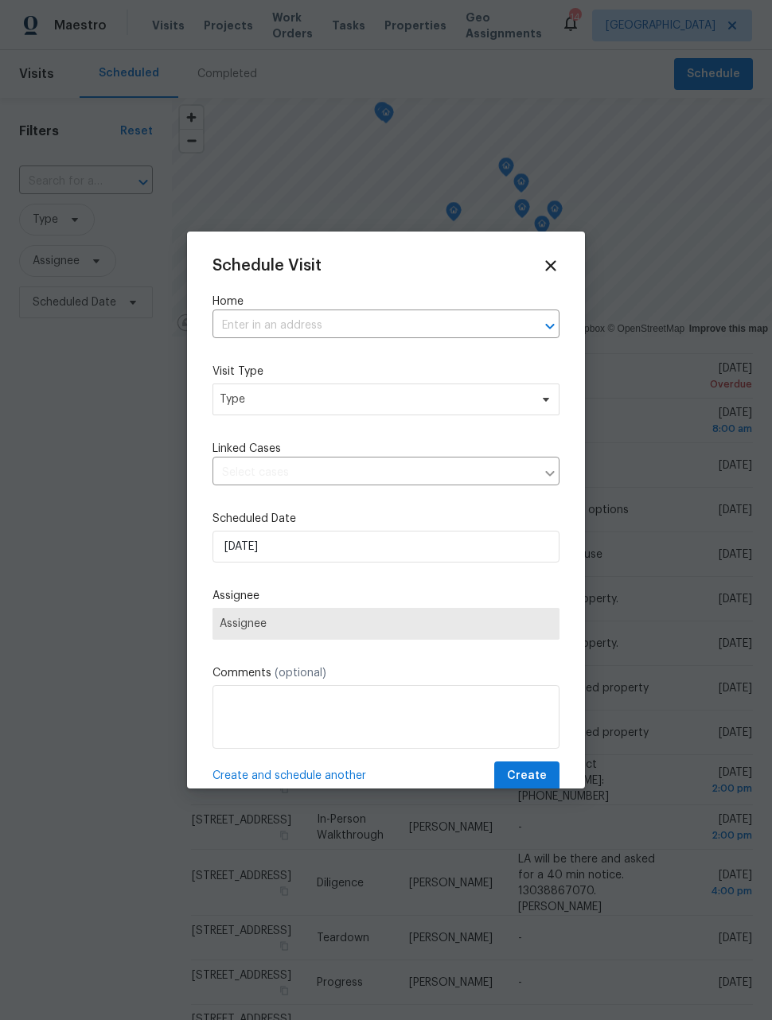
click at [433, 332] on input "text" at bounding box center [363, 325] width 302 height 25
type input "116th"
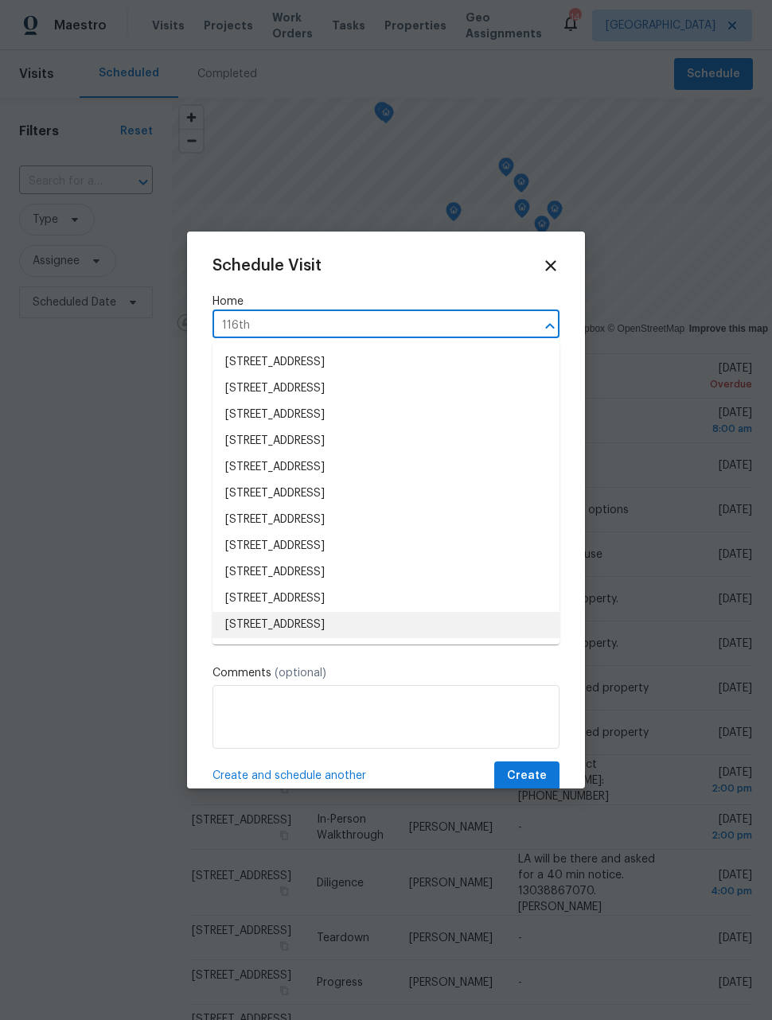
click at [445, 627] on li "15122 E 116th Pl, Commerce City, CO 80603" at bounding box center [385, 625] width 347 height 26
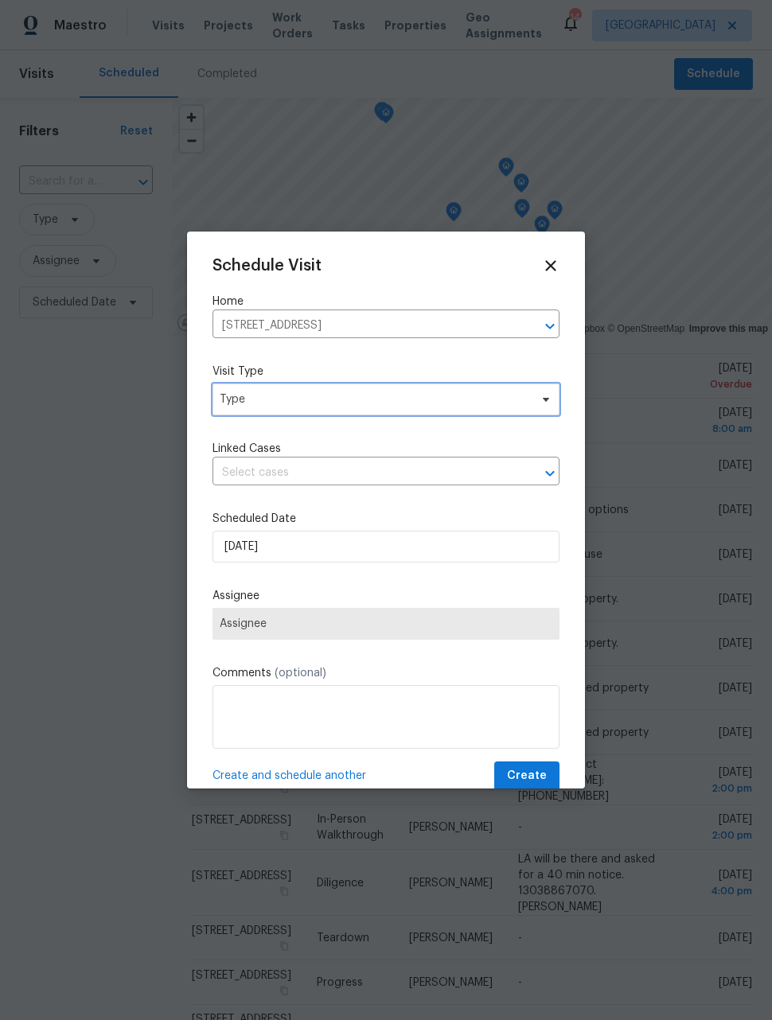
click at [434, 395] on span "Type" at bounding box center [374, 399] width 309 height 16
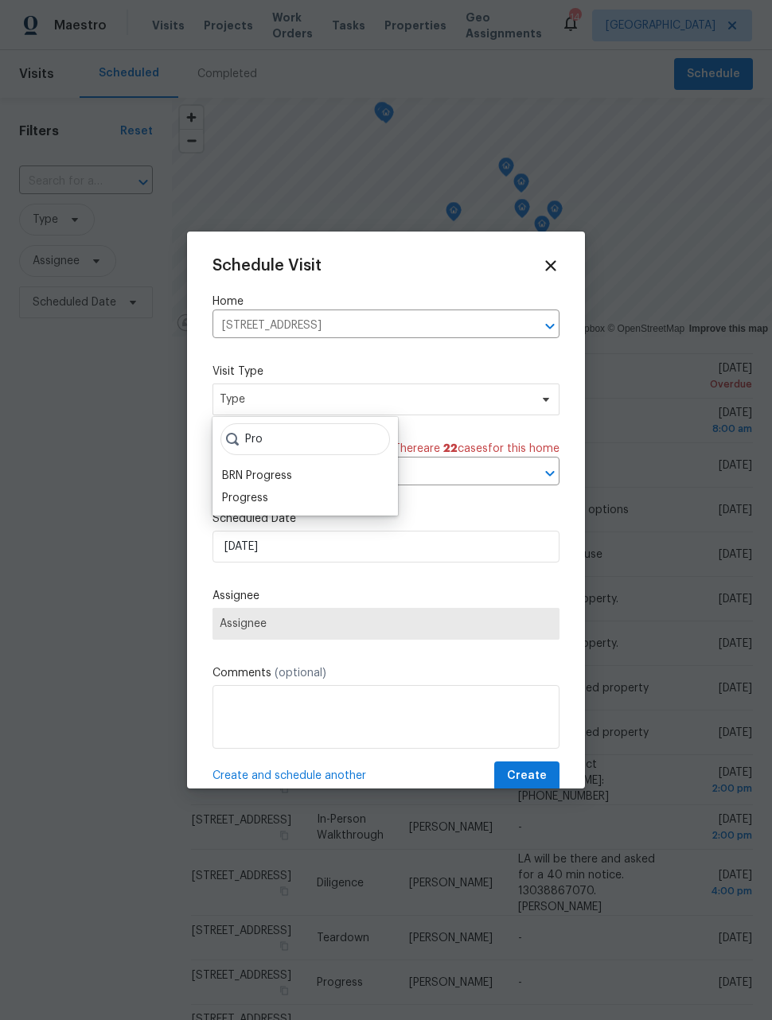
type input "Pro"
click at [280, 504] on div "Progress" at bounding box center [305, 498] width 176 height 22
click at [256, 504] on div "Progress" at bounding box center [245, 498] width 46 height 16
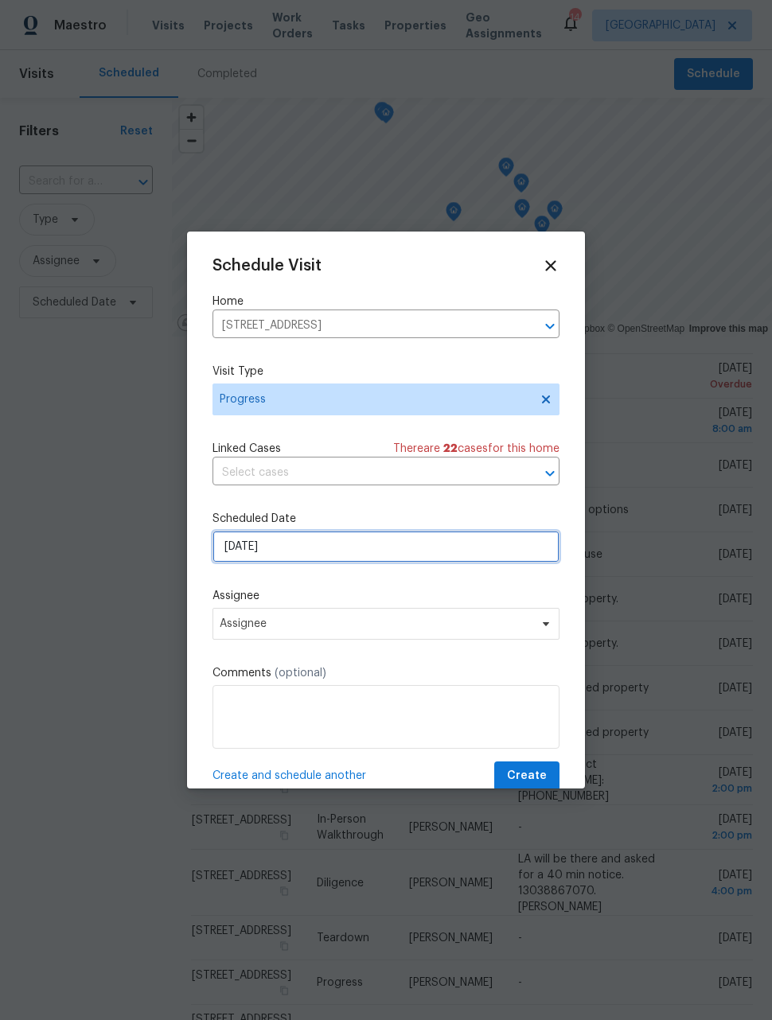
click at [313, 549] on input "8/28/2025" at bounding box center [385, 547] width 347 height 32
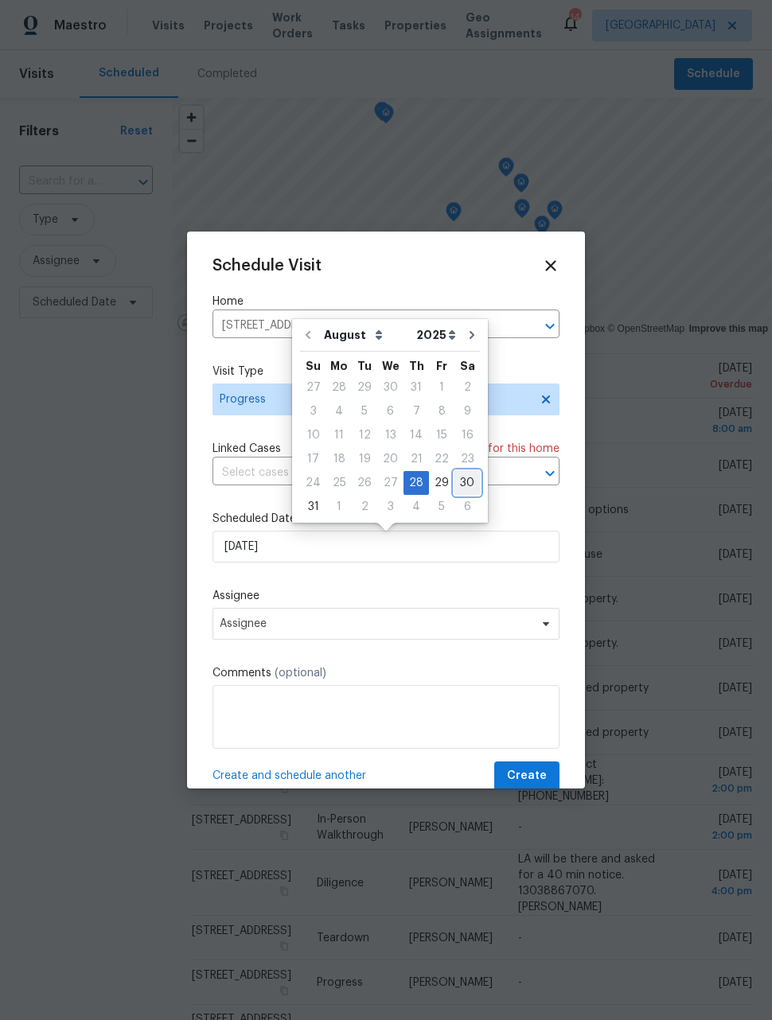
click at [454, 485] on div "30" at bounding box center [466, 483] width 25 height 22
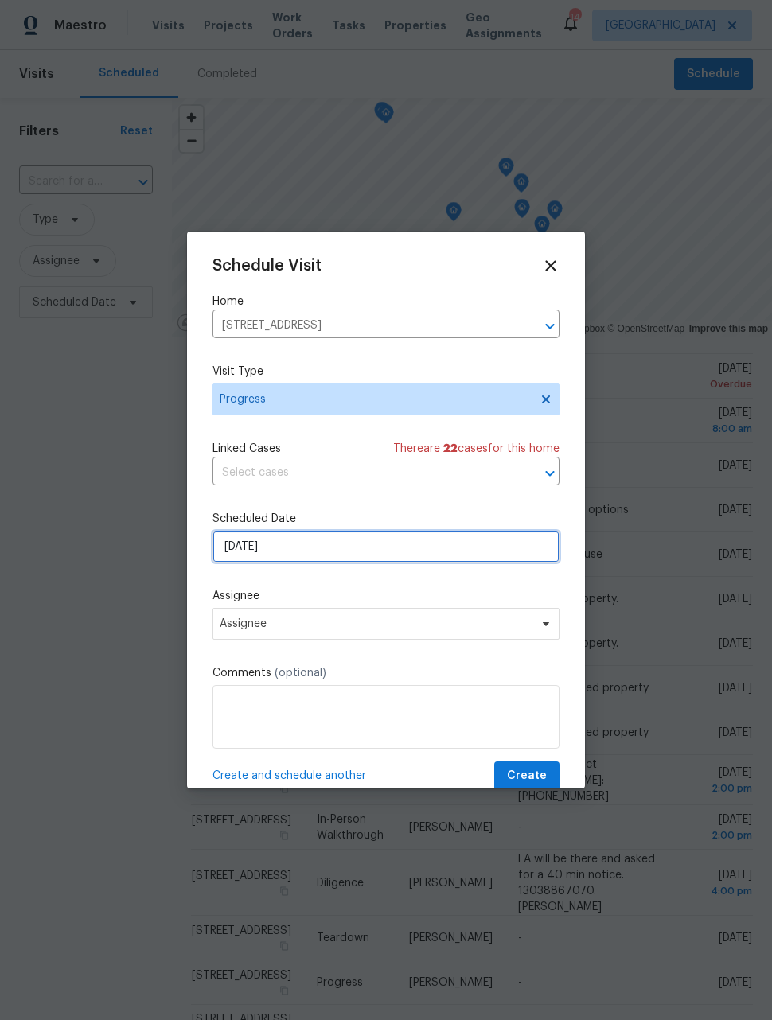
click at [340, 547] on input "8/30/2025" at bounding box center [385, 547] width 347 height 32
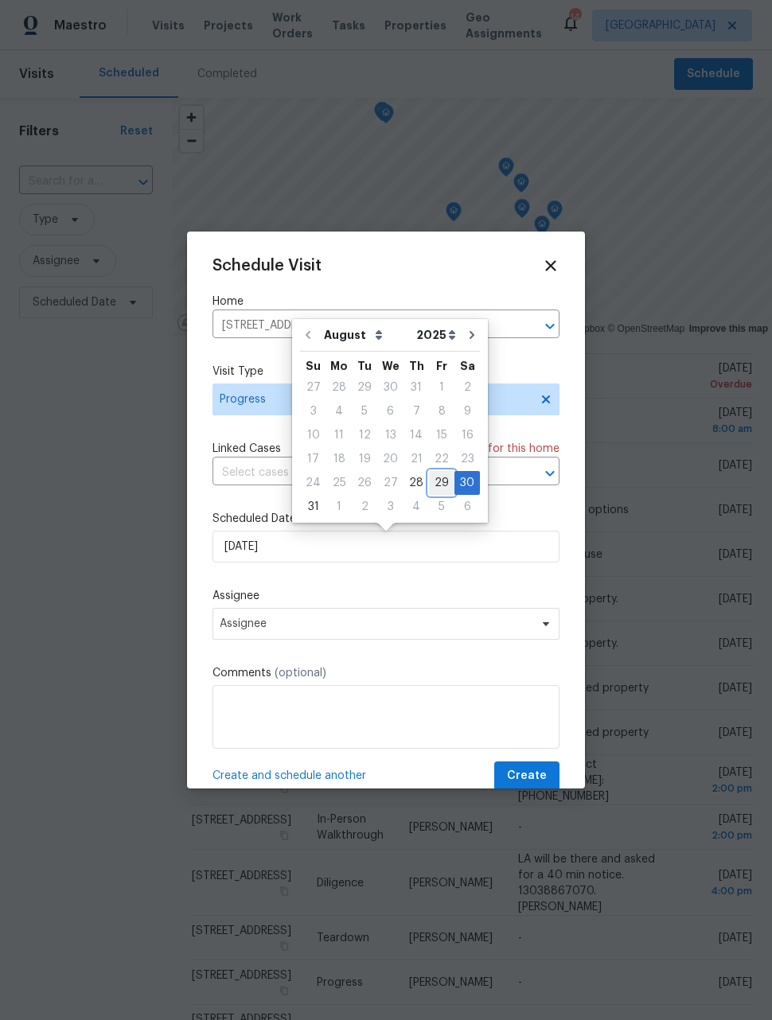
click at [435, 477] on div "29" at bounding box center [441, 483] width 25 height 22
type input "8/29/2025"
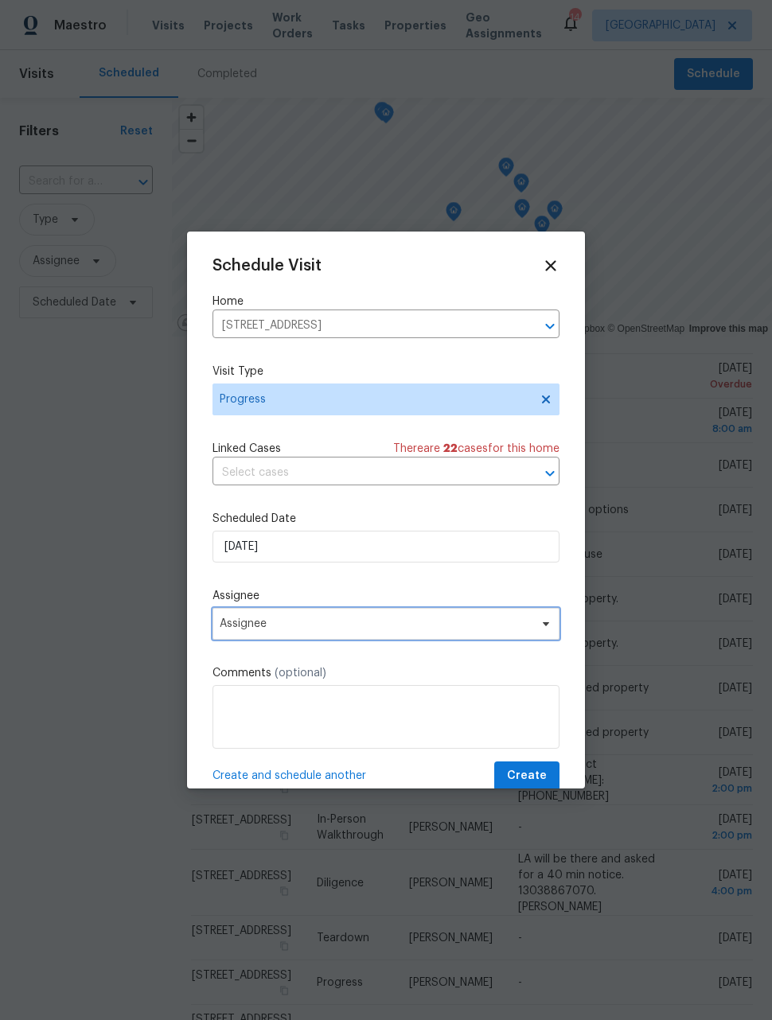
click at [323, 630] on span "Assignee" at bounding box center [376, 623] width 312 height 13
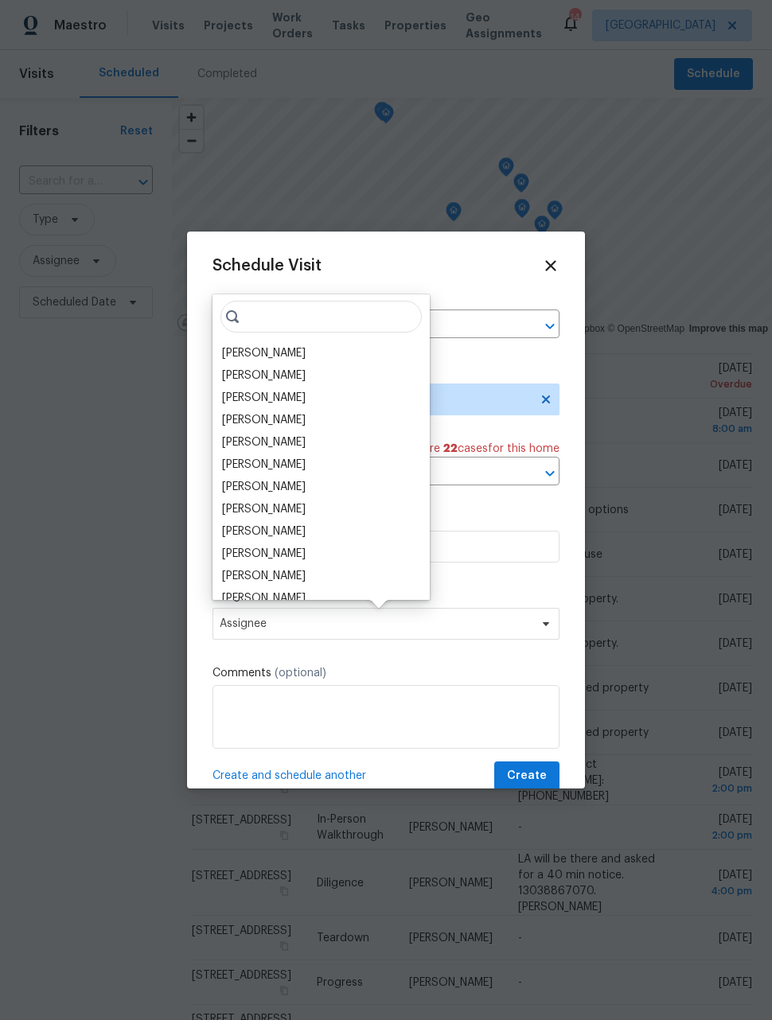
click at [266, 353] on div "[PERSON_NAME]" at bounding box center [264, 353] width 84 height 16
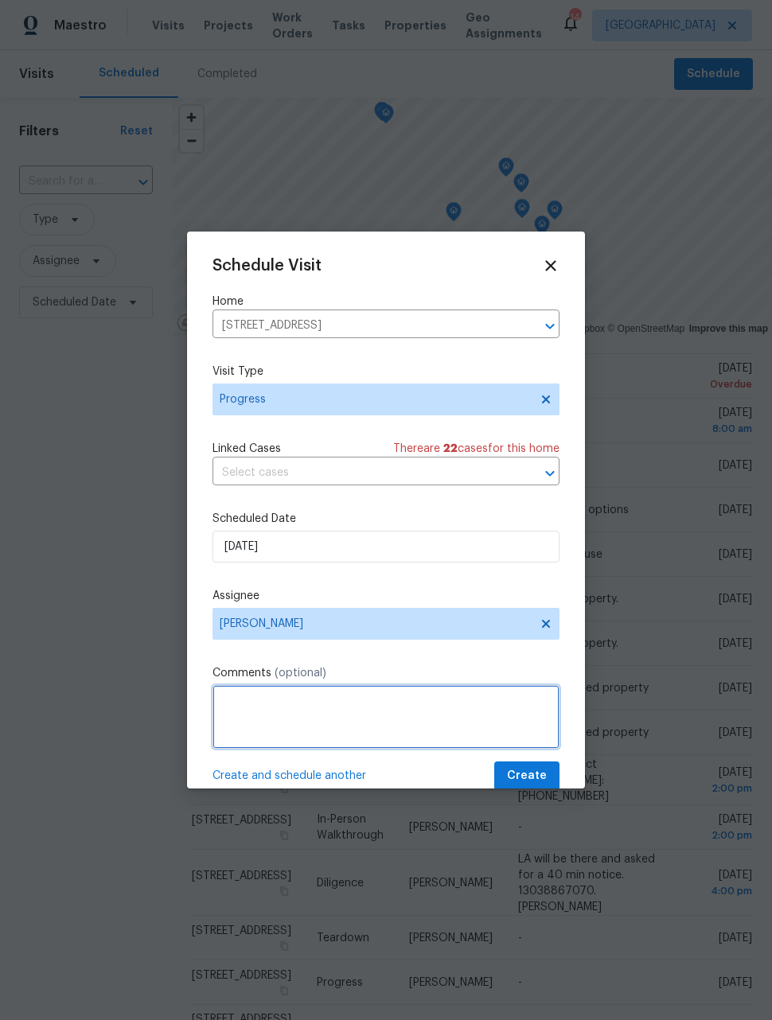
click at [290, 718] on textarea at bounding box center [385, 717] width 347 height 64
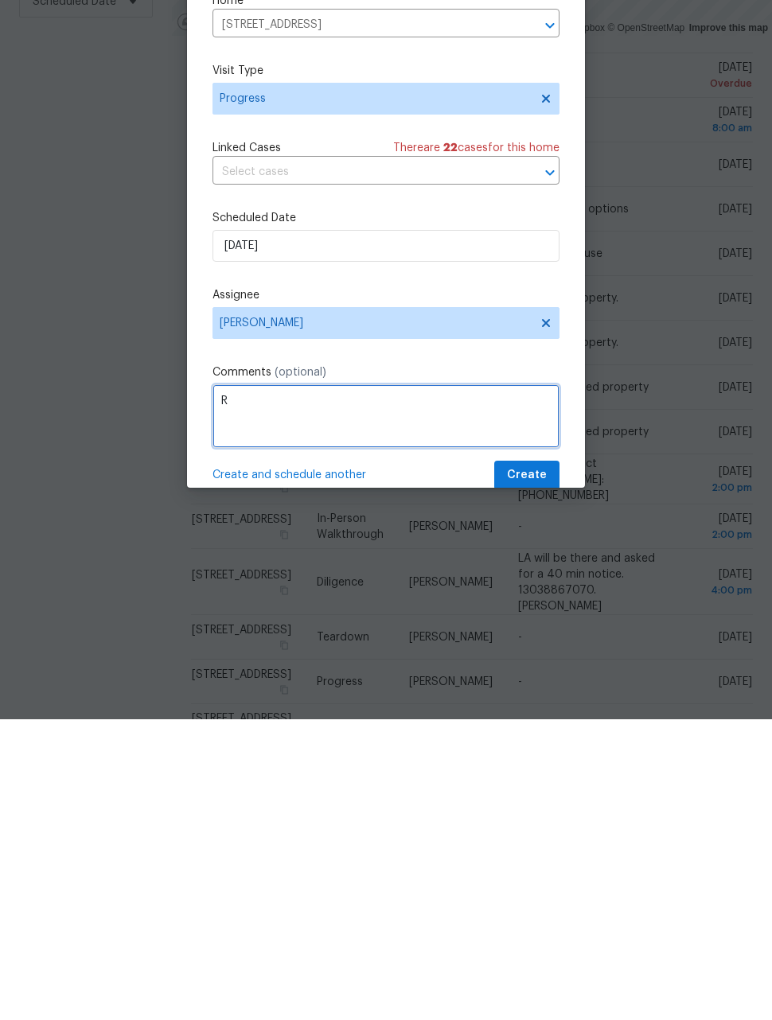
scroll to position [52, 0]
click at [281, 685] on textarea "Return keys to property" at bounding box center [385, 717] width 347 height 64
type textarea "Return keys that were picked up from the police department to property"
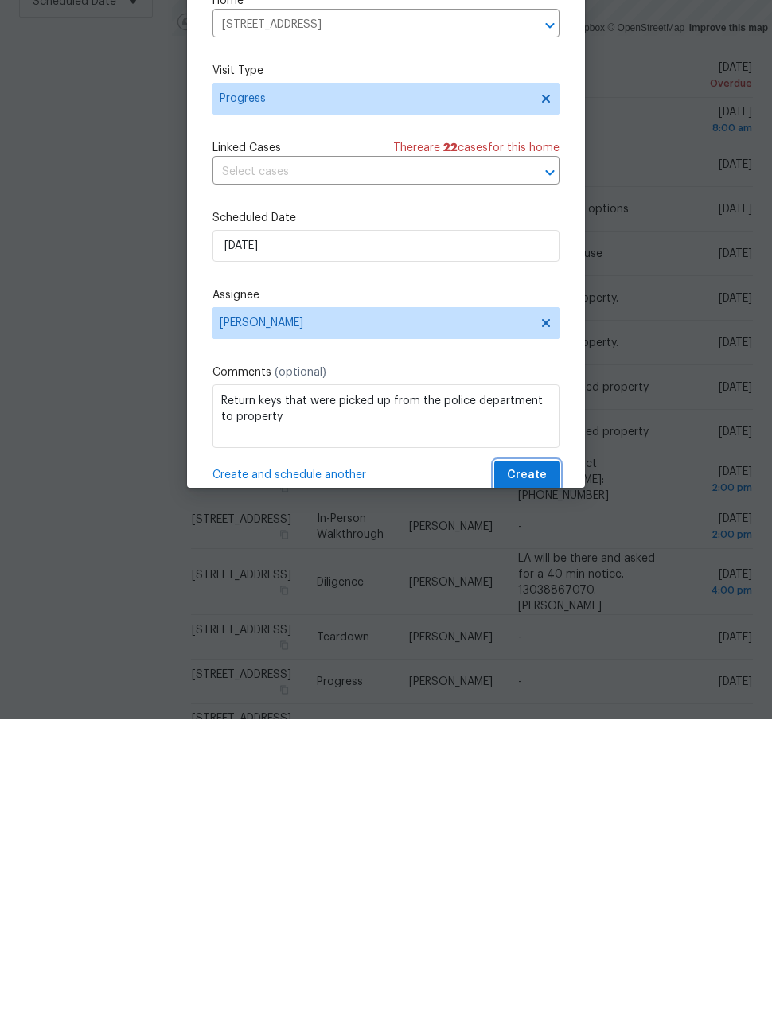
click at [538, 766] on span "Create" at bounding box center [527, 776] width 40 height 20
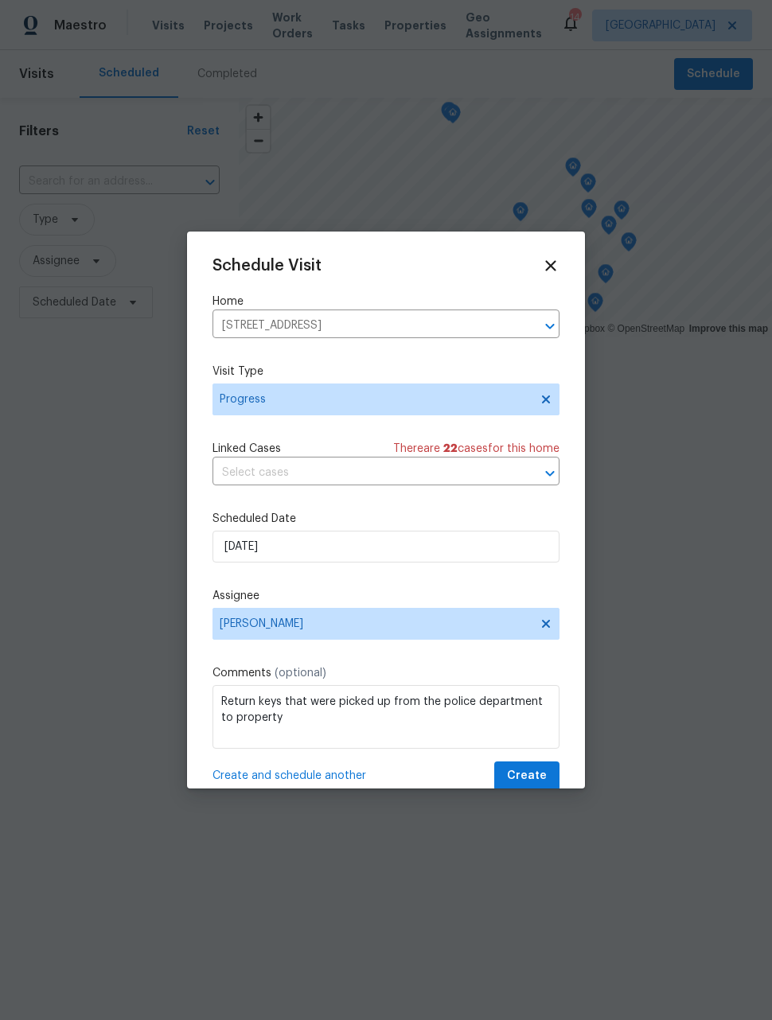
scroll to position [0, 0]
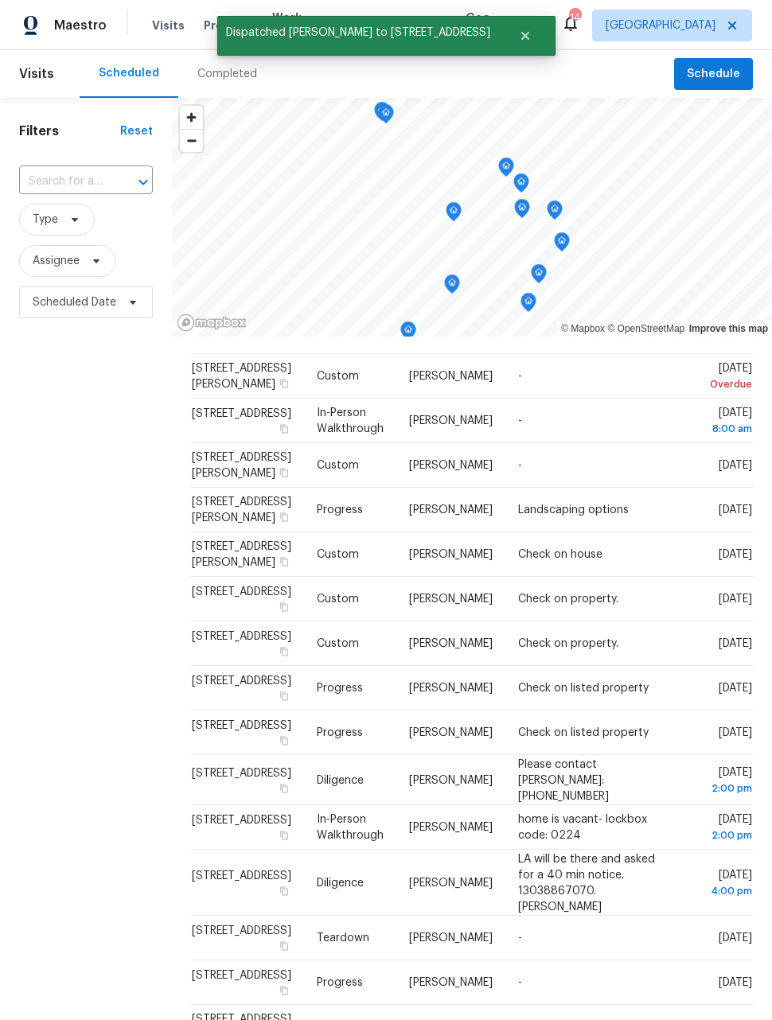
click at [81, 559] on div "Filters Reset ​ Type Assignee Scheduled Date" at bounding box center [86, 625] width 172 height 1055
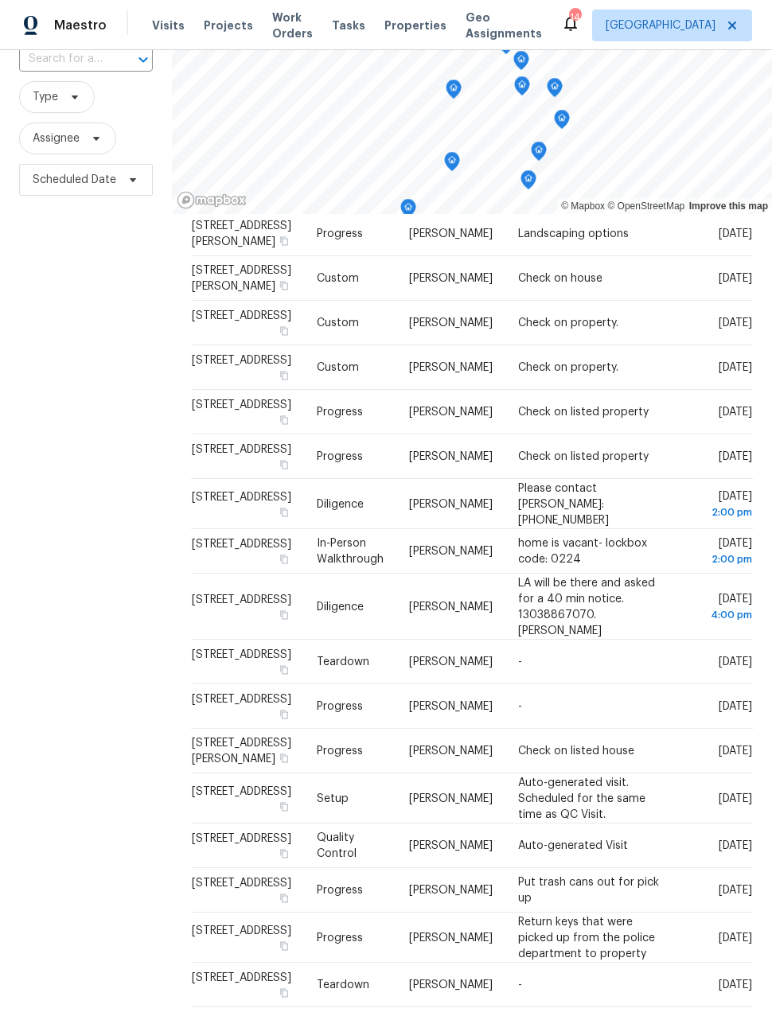
scroll to position [123, 0]
